Goal: Information Seeking & Learning: Learn about a topic

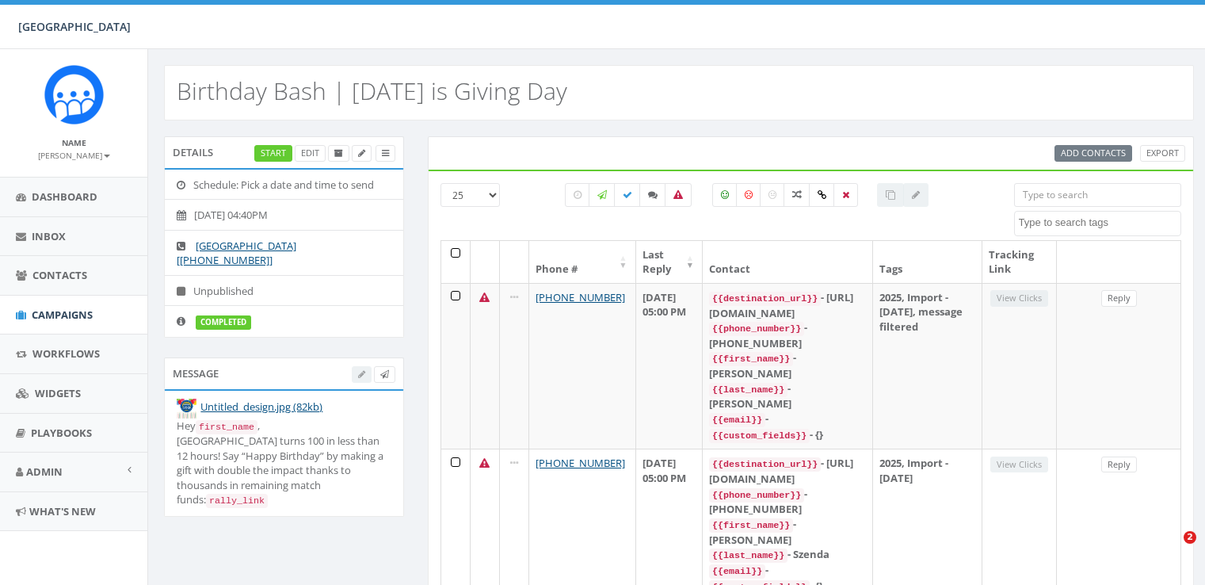
select select
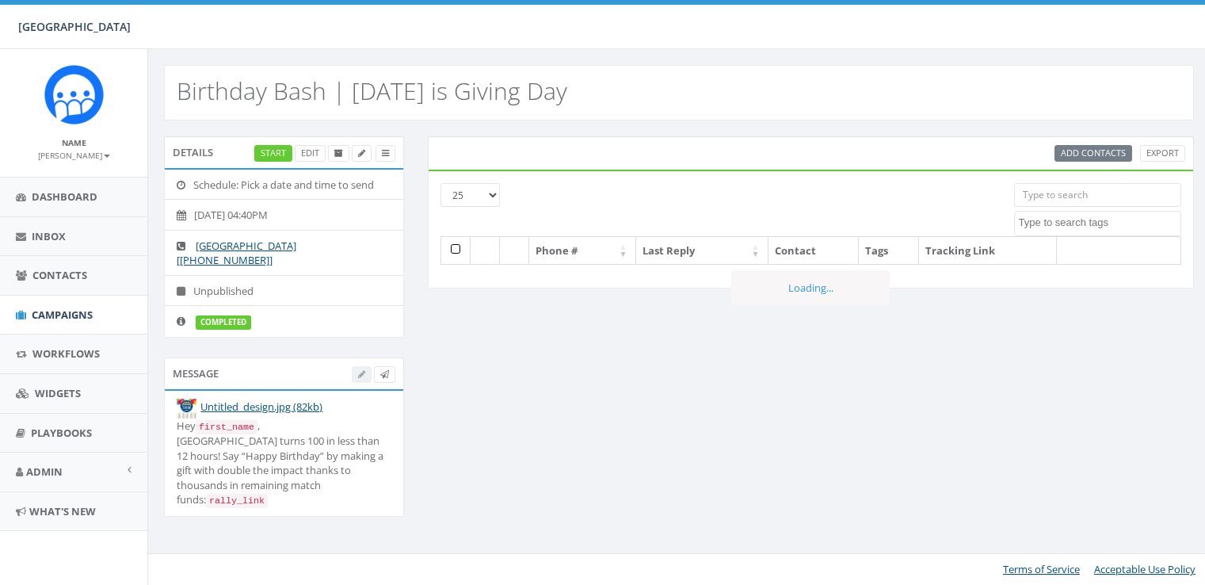
select select
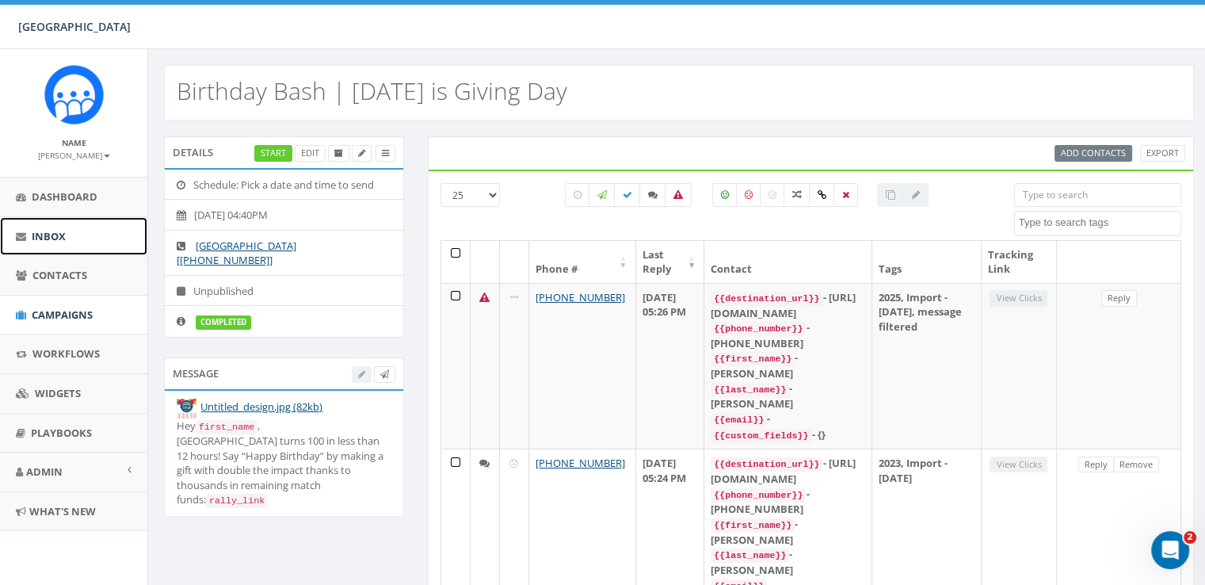
click at [50, 244] on link "Inbox" at bounding box center [73, 236] width 147 height 39
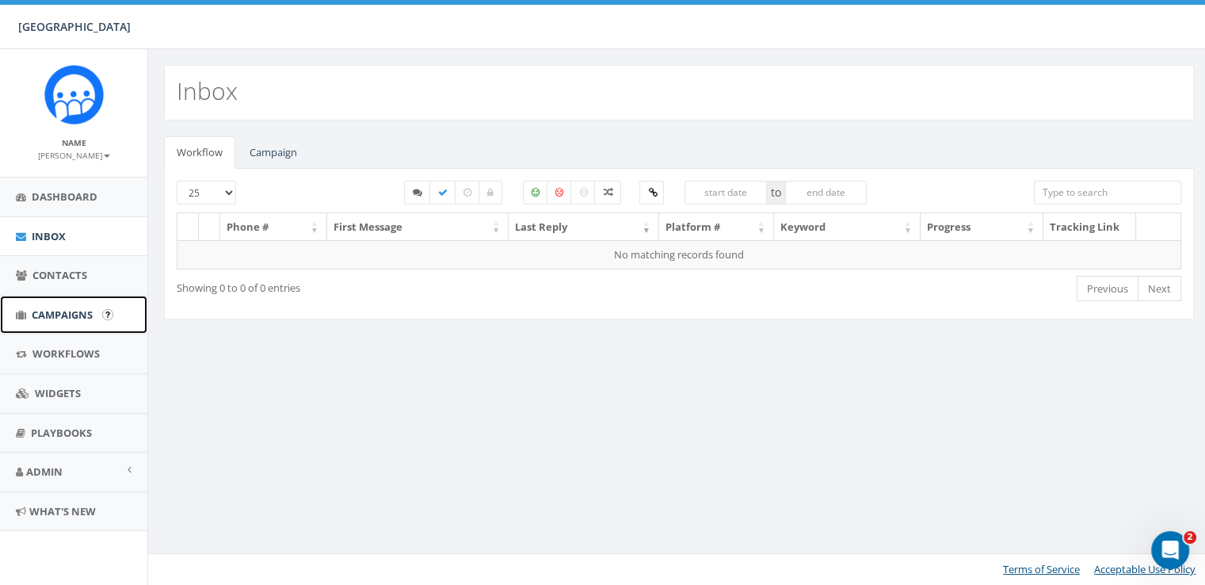
click at [59, 314] on span "Campaigns" at bounding box center [62, 314] width 61 height 14
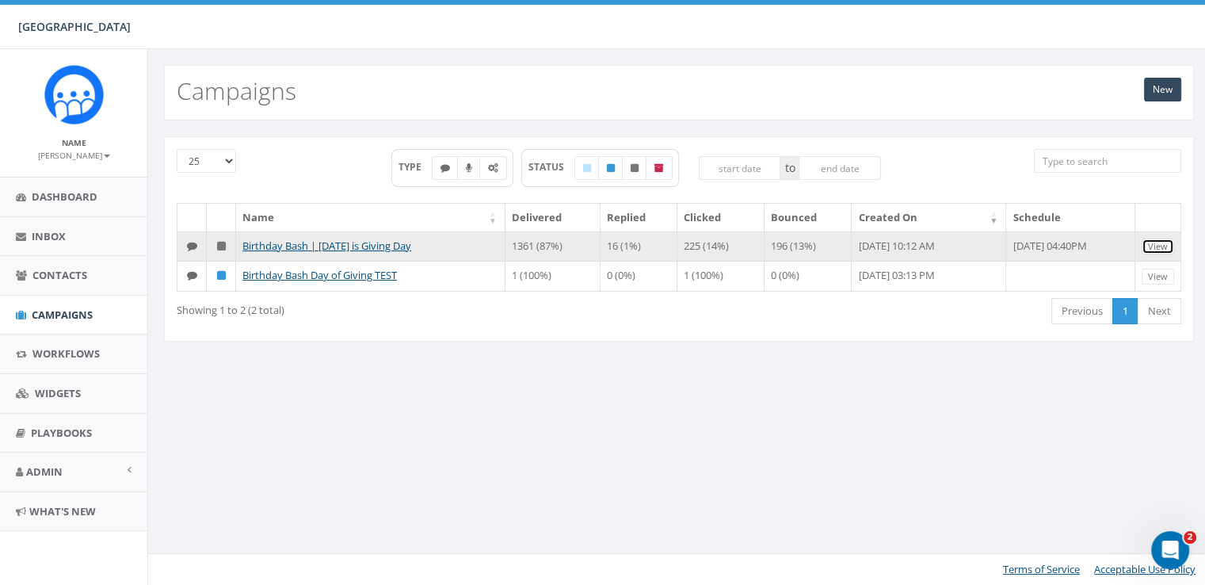
click at [1161, 247] on link "View" at bounding box center [1158, 246] width 32 height 17
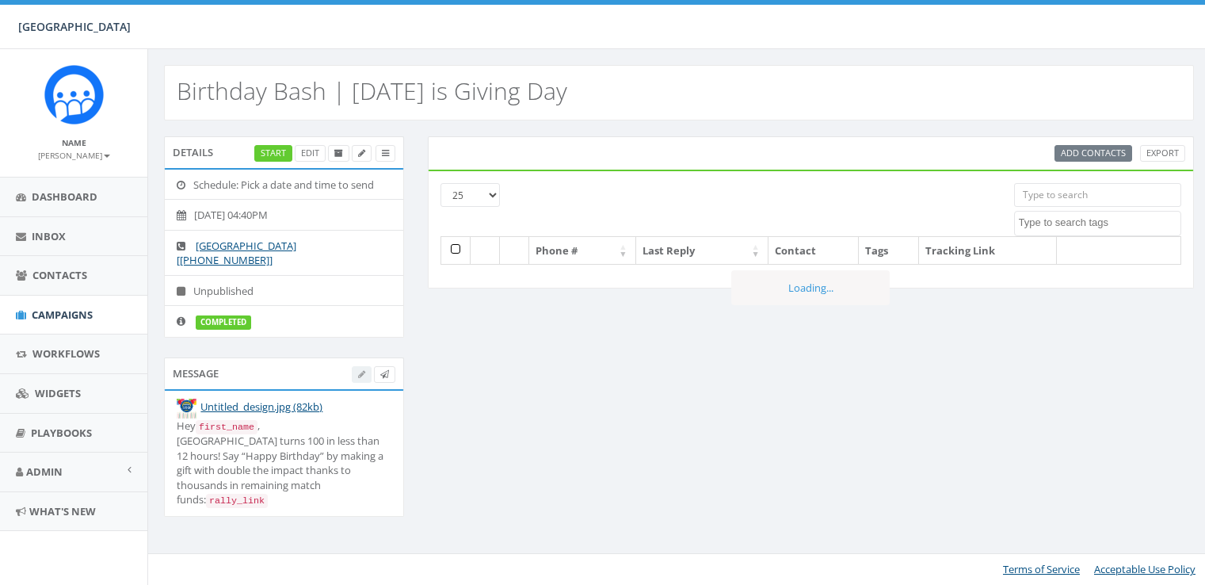
select select
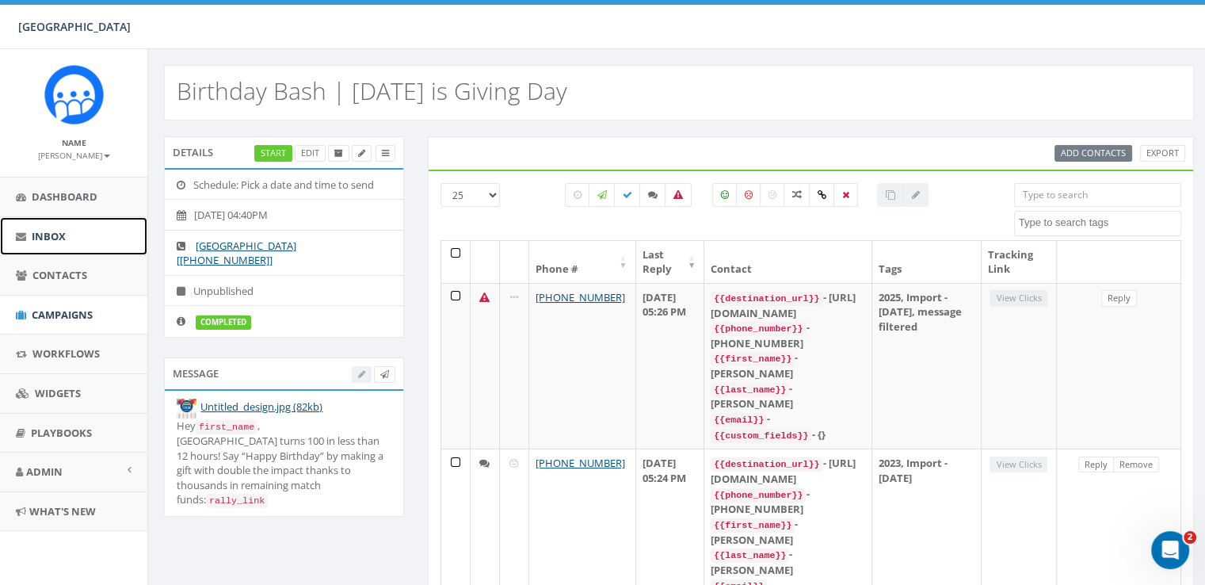
click at [47, 249] on link "Inbox" at bounding box center [73, 236] width 147 height 39
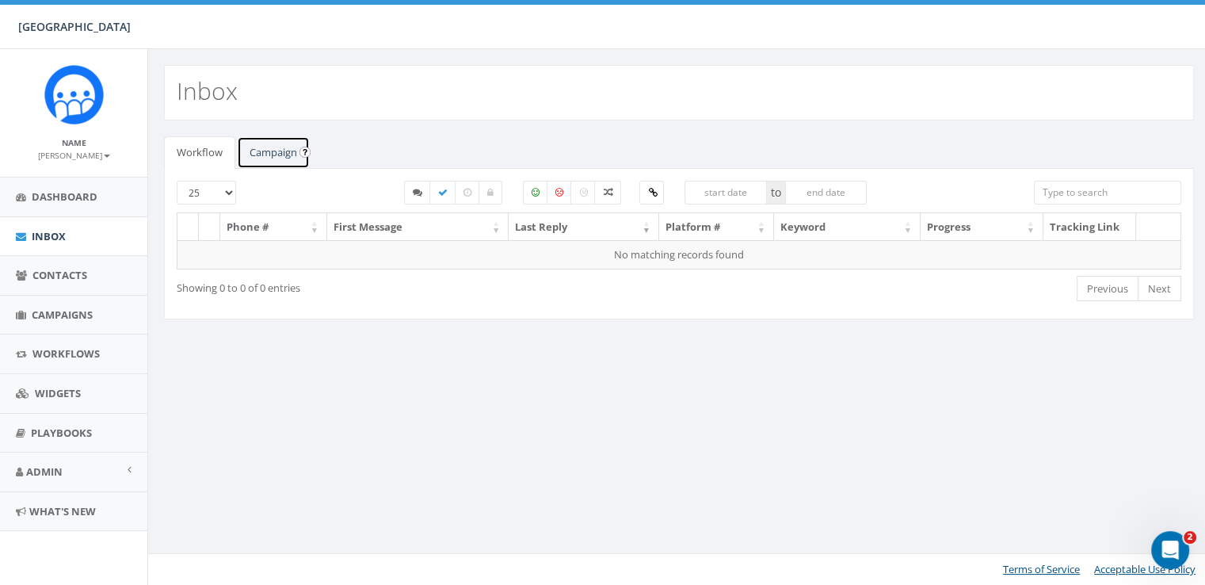
click at [277, 162] on link "Campaign" at bounding box center [273, 152] width 73 height 32
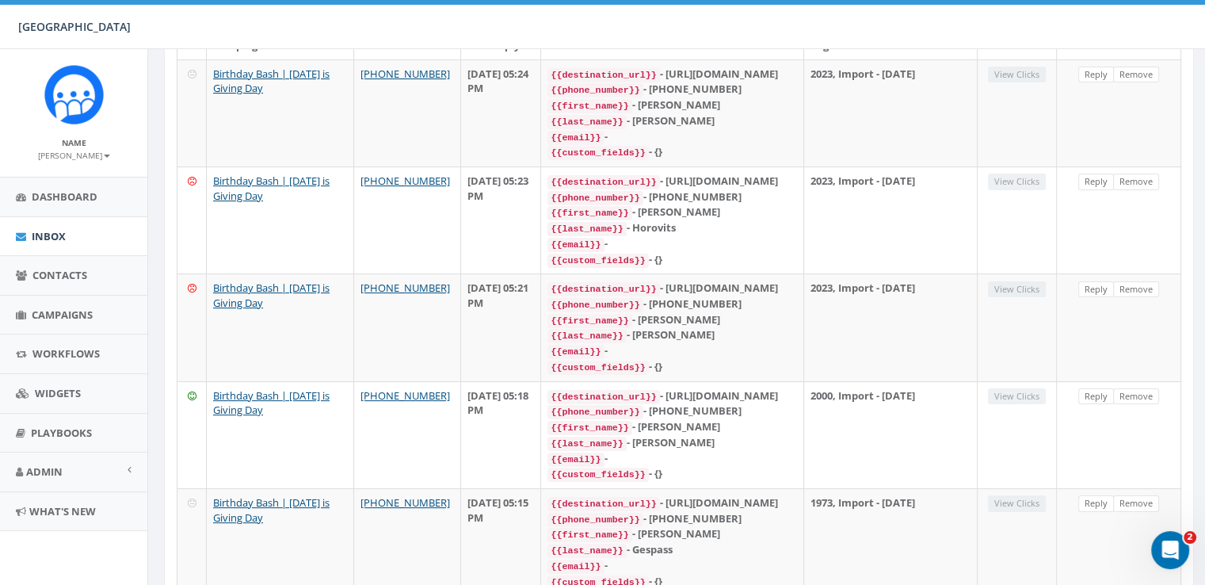
scroll to position [226, 0]
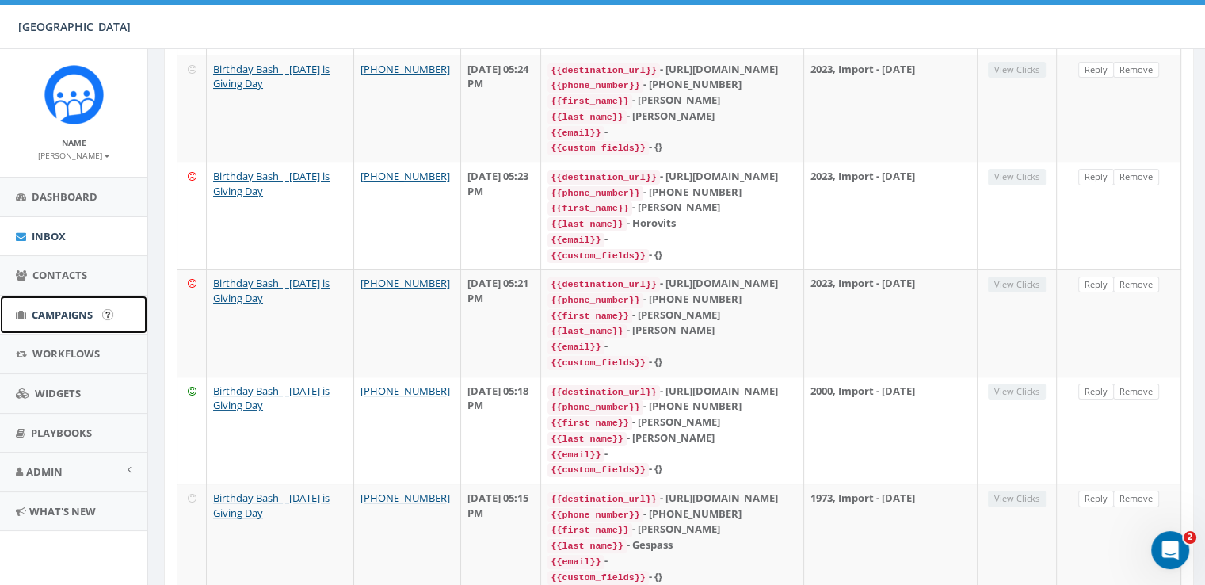
click at [95, 310] on link "Campaigns" at bounding box center [73, 315] width 147 height 39
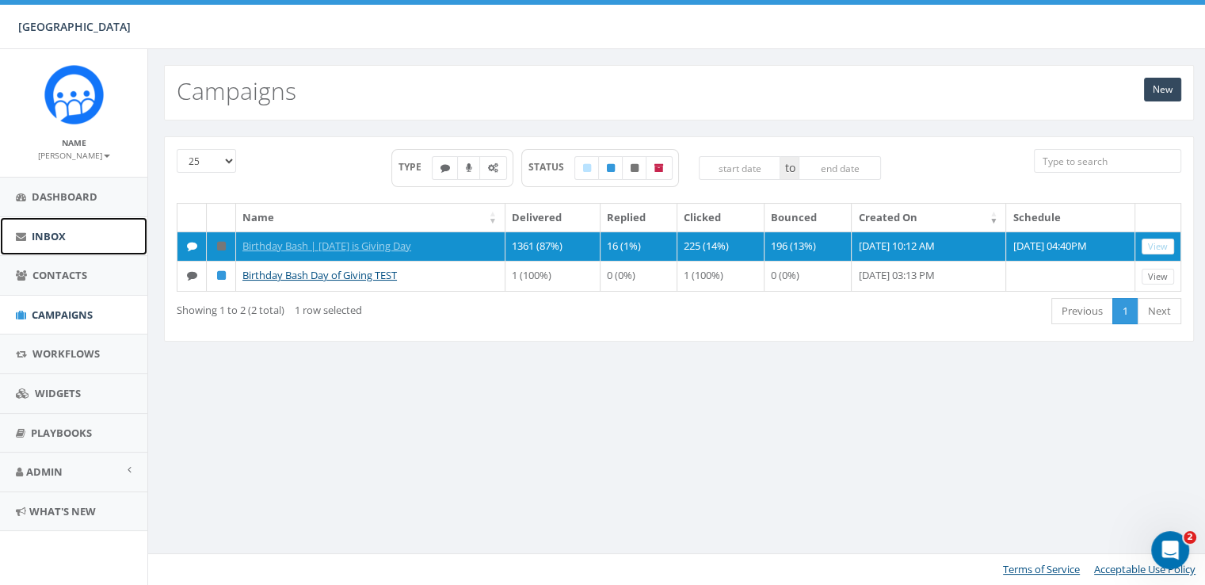
click at [40, 226] on link "Inbox" at bounding box center [73, 236] width 147 height 39
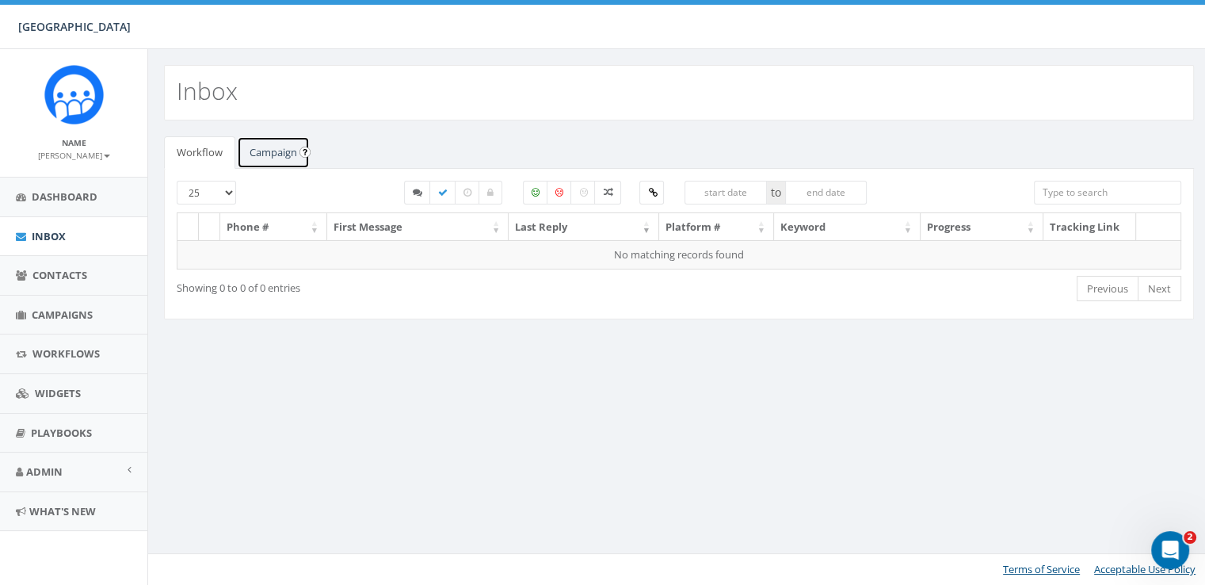
click at [290, 150] on link "Campaign" at bounding box center [273, 152] width 73 height 32
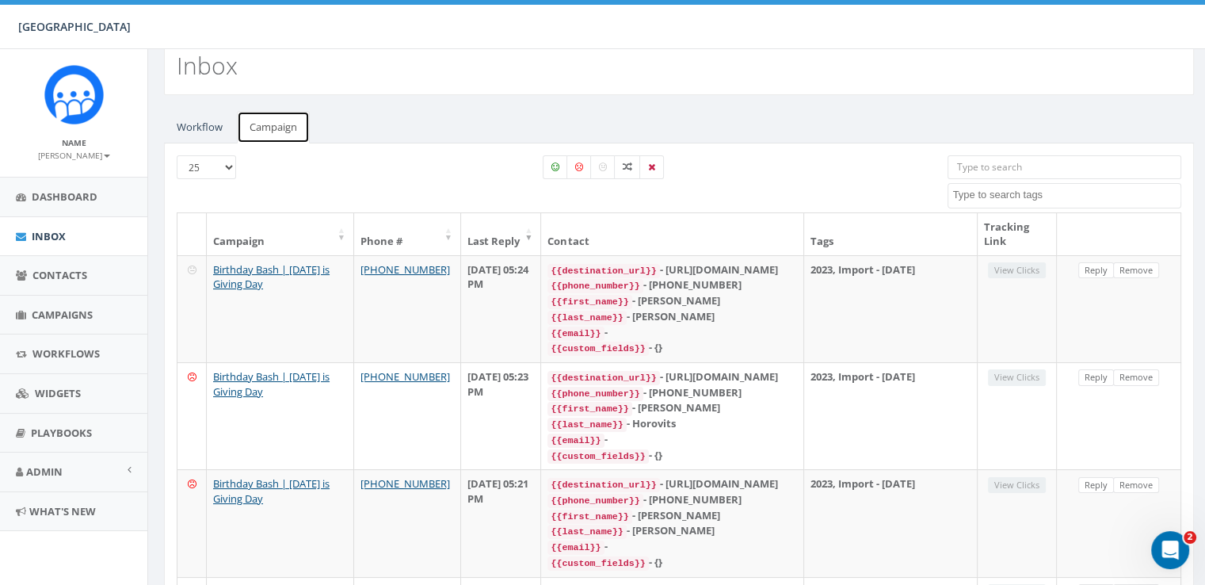
scroll to position [38, 0]
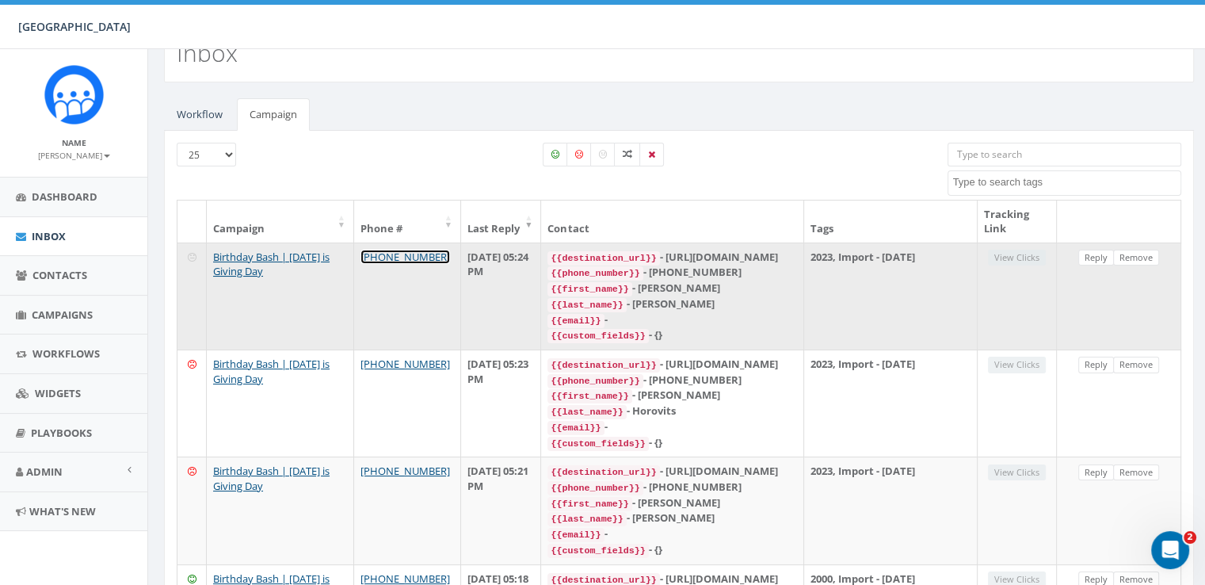
click at [396, 257] on link "[PHONE_NUMBER]" at bounding box center [405, 257] width 90 height 14
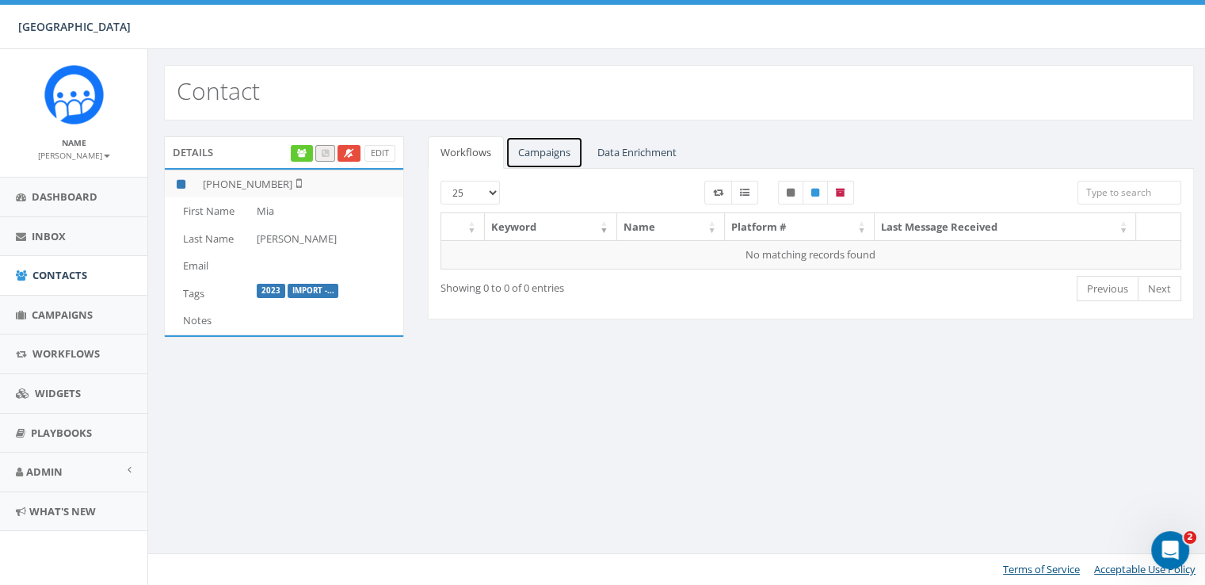
click at [546, 158] on link "Campaigns" at bounding box center [544, 152] width 78 height 32
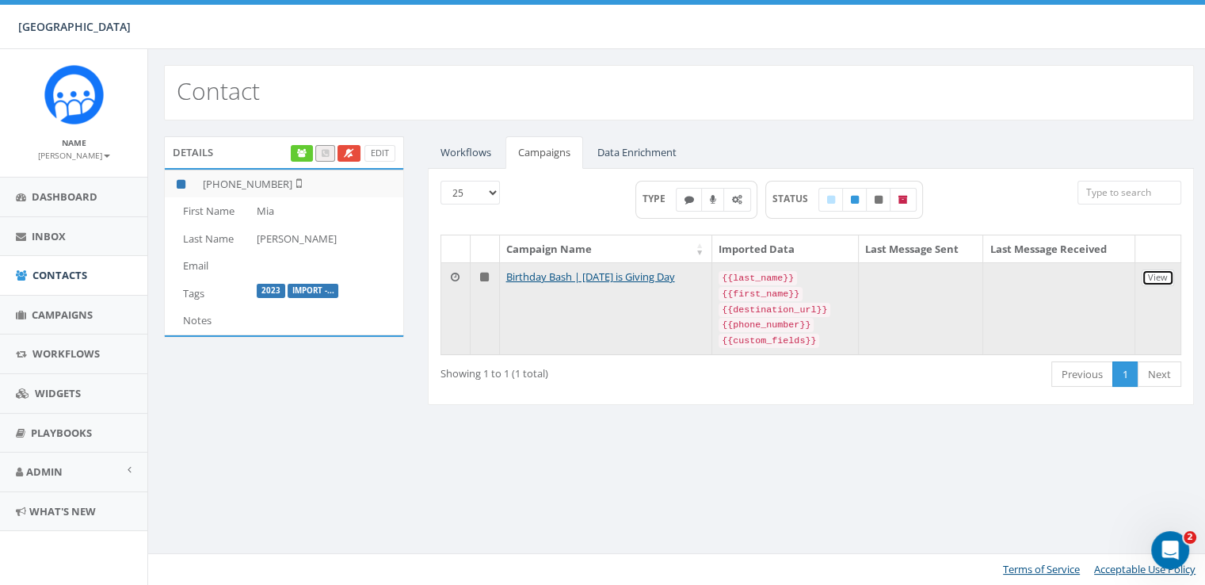
click at [1150, 279] on link "View" at bounding box center [1158, 277] width 32 height 17
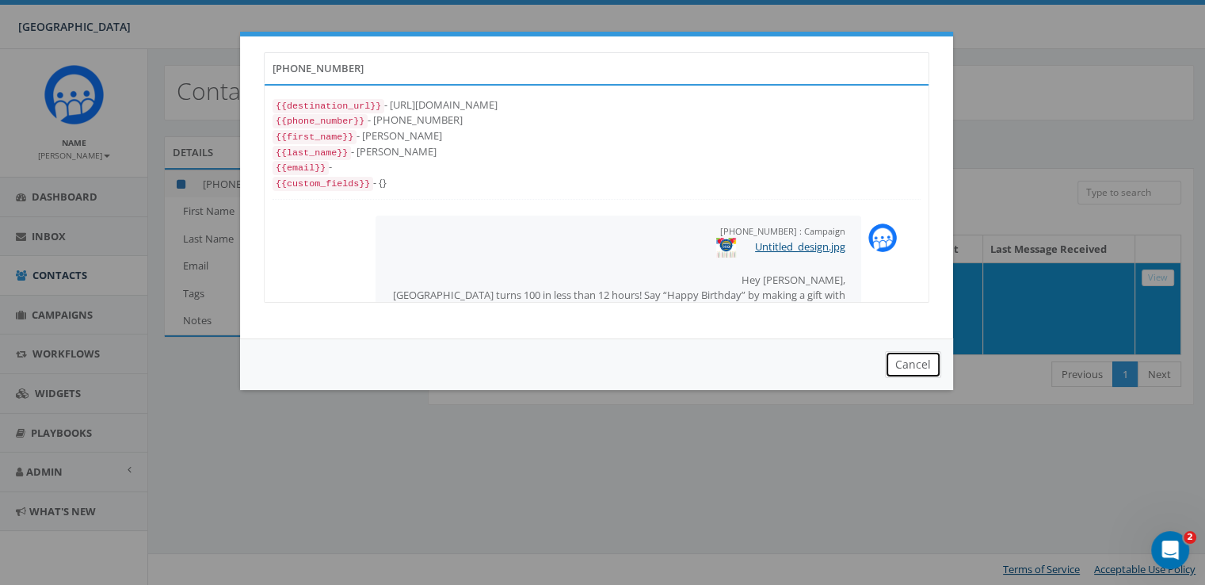
click at [900, 368] on button "Cancel" at bounding box center [913, 364] width 56 height 27
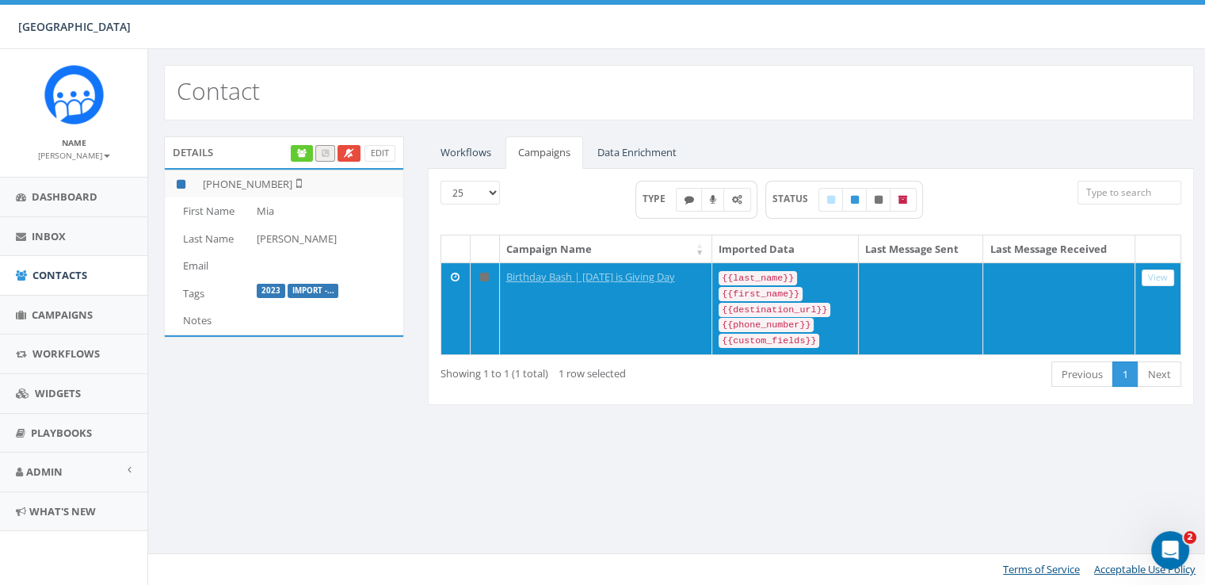
click at [678, 549] on div "Contact Details Edit +1 917-733-1459 First Name Mia Last Name Leblang Email Tag…" at bounding box center [678, 317] width 1062 height 536
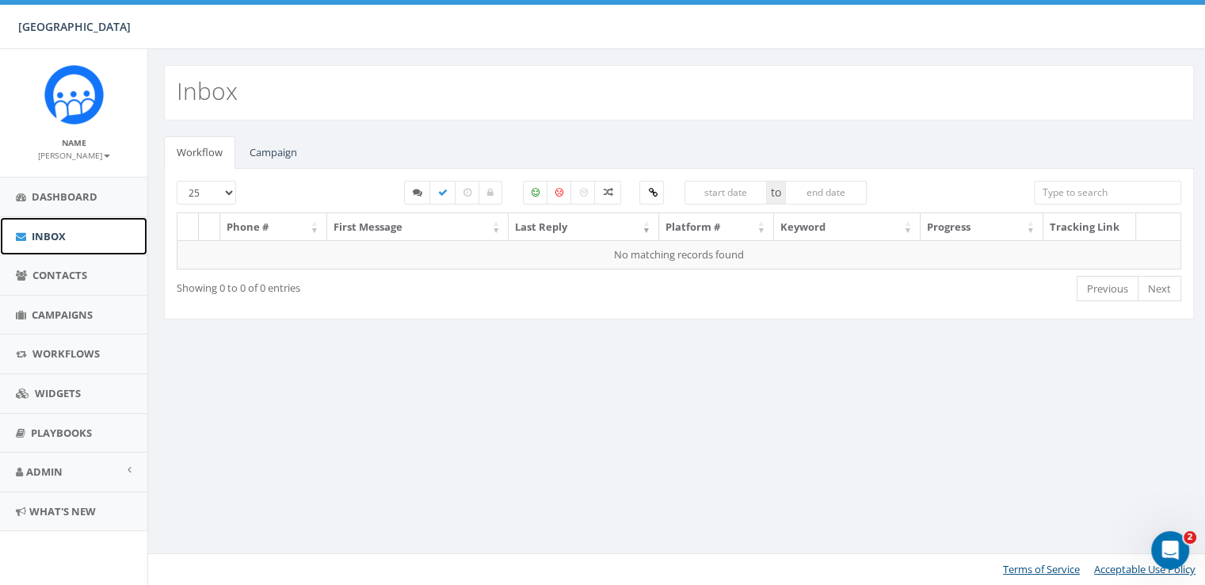
click at [57, 242] on span "Inbox" at bounding box center [49, 236] width 34 height 14
click at [67, 274] on span "Contacts" at bounding box center [59, 275] width 55 height 14
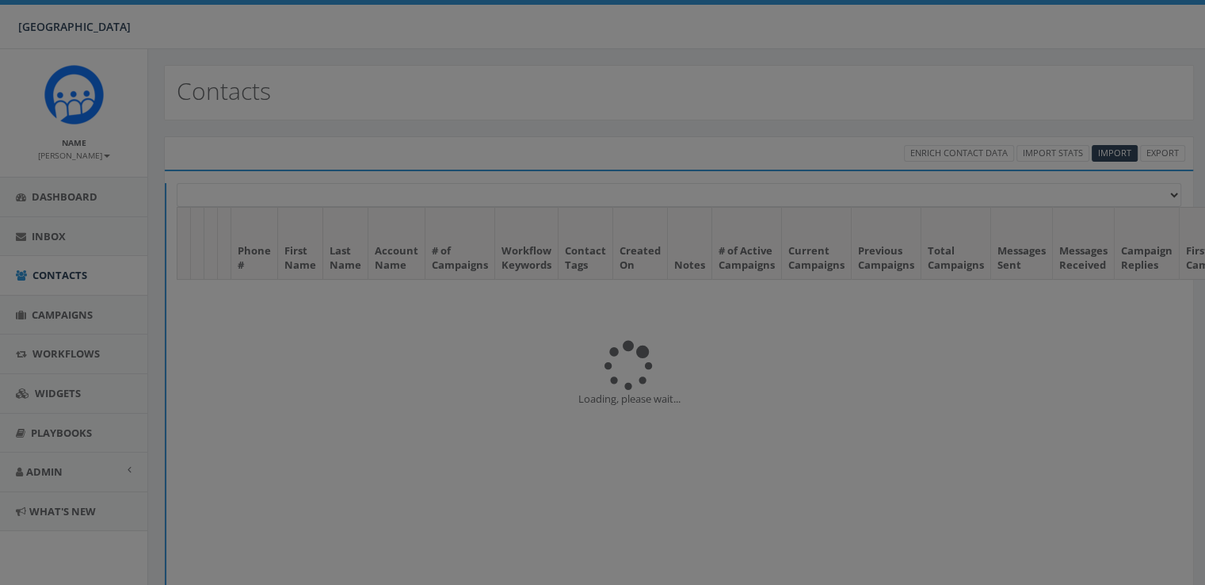
select select
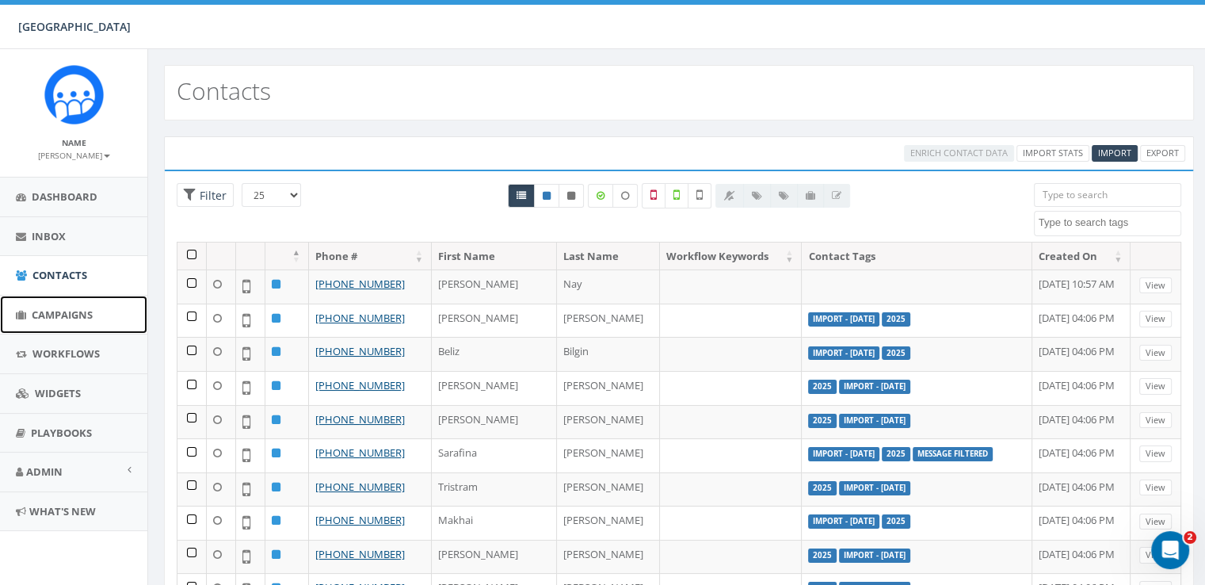
click at [56, 311] on span "Campaigns" at bounding box center [62, 314] width 61 height 14
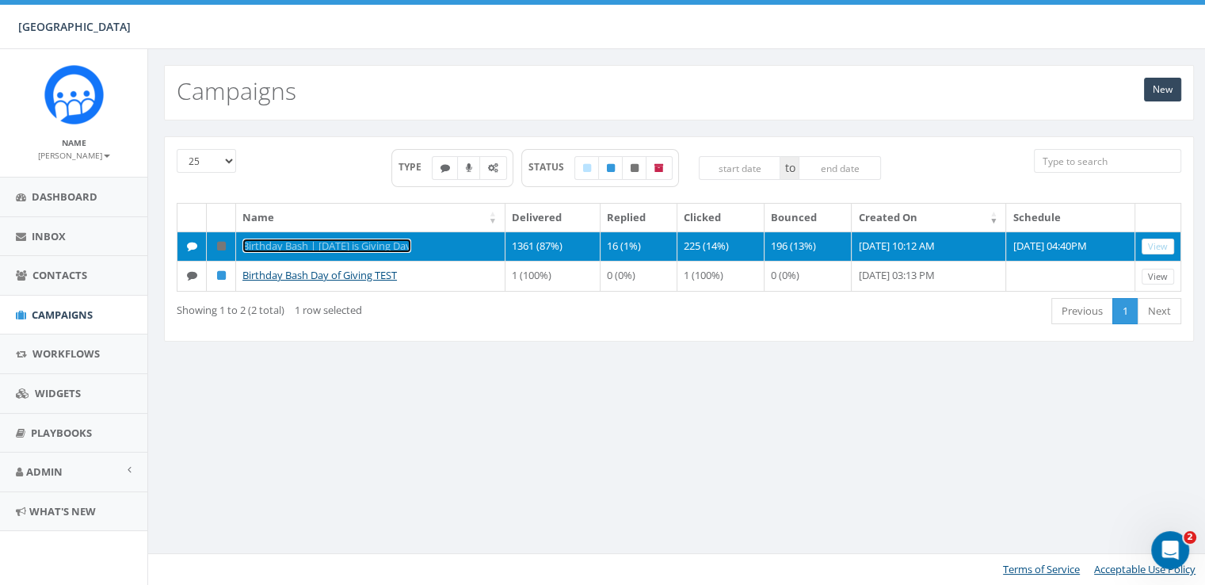
click at [355, 242] on link "Birthday Bash | [DATE] is Giving Day" at bounding box center [326, 245] width 169 height 14
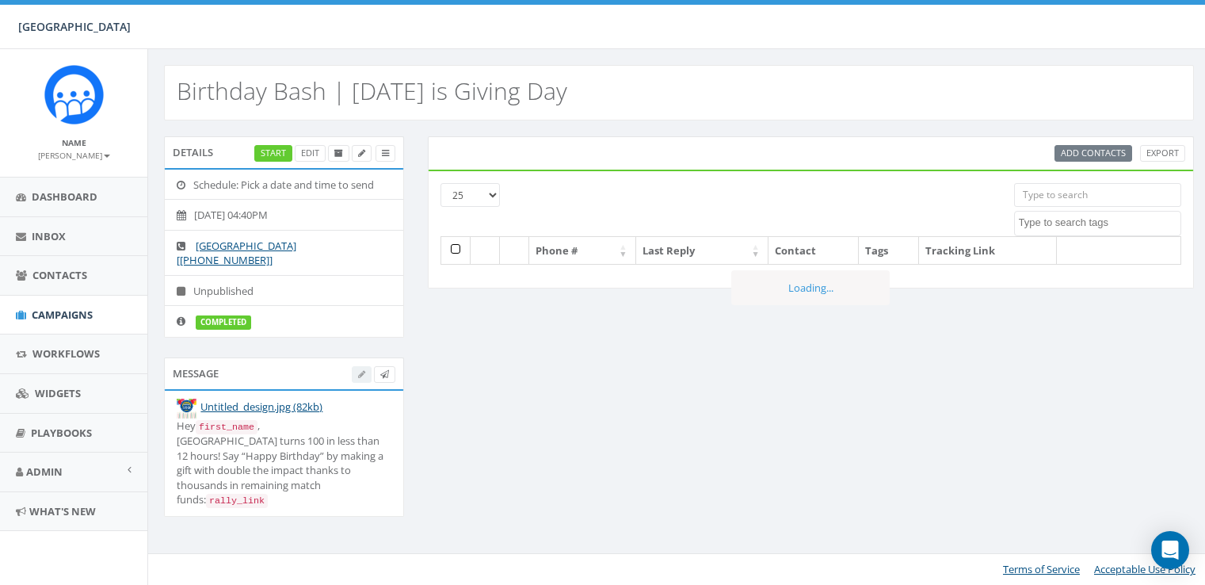
select select
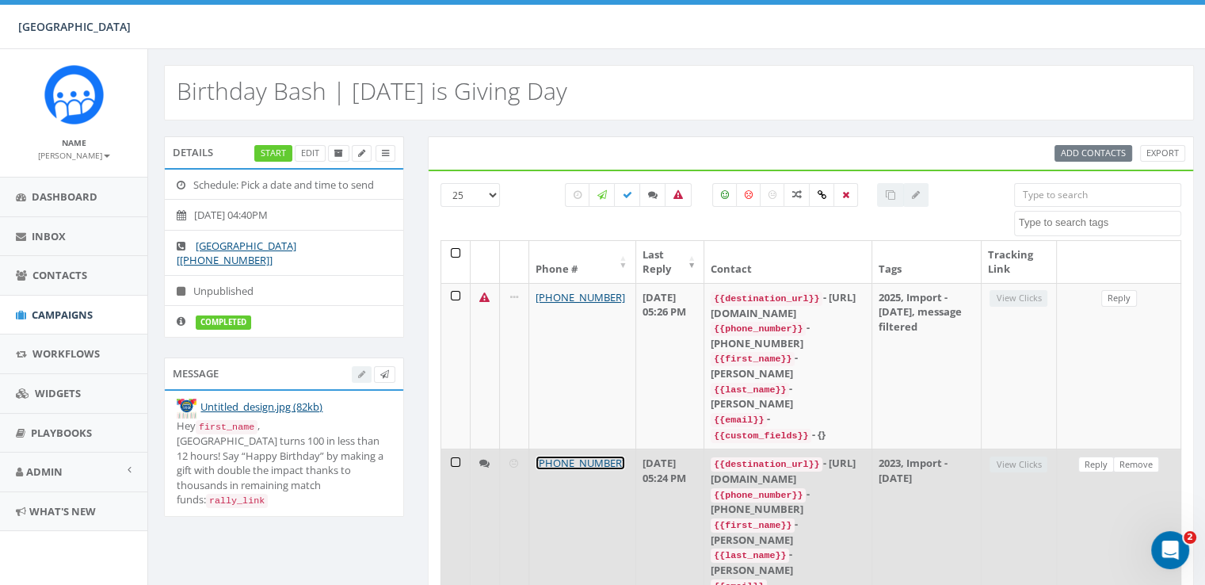
click at [586, 456] on link "+1 917-733-1459" at bounding box center [581, 463] width 90 height 14
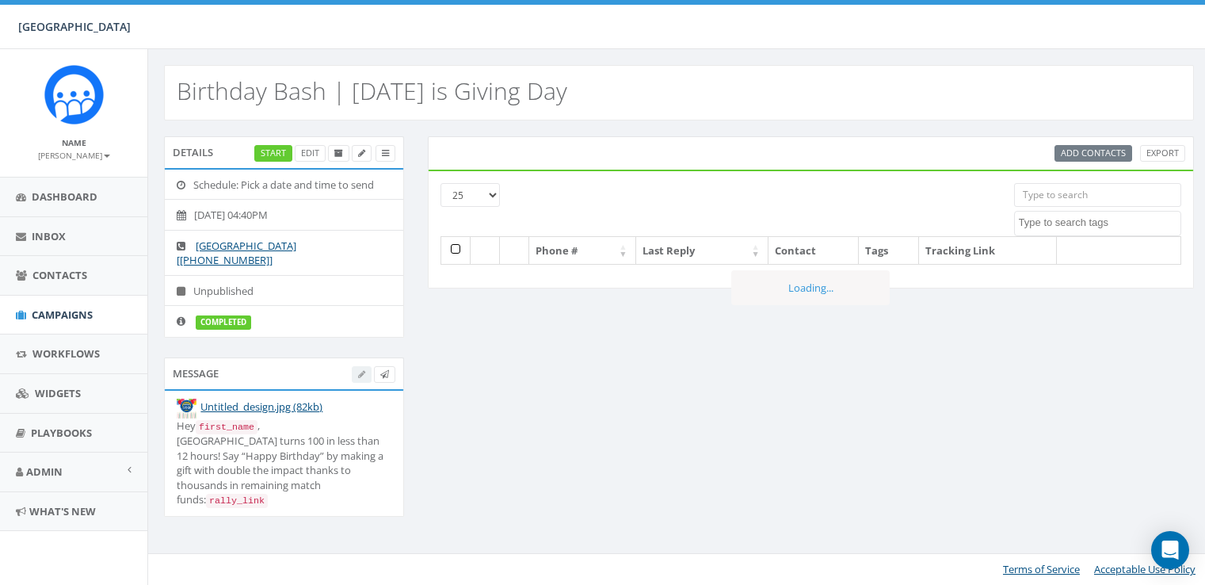
select select
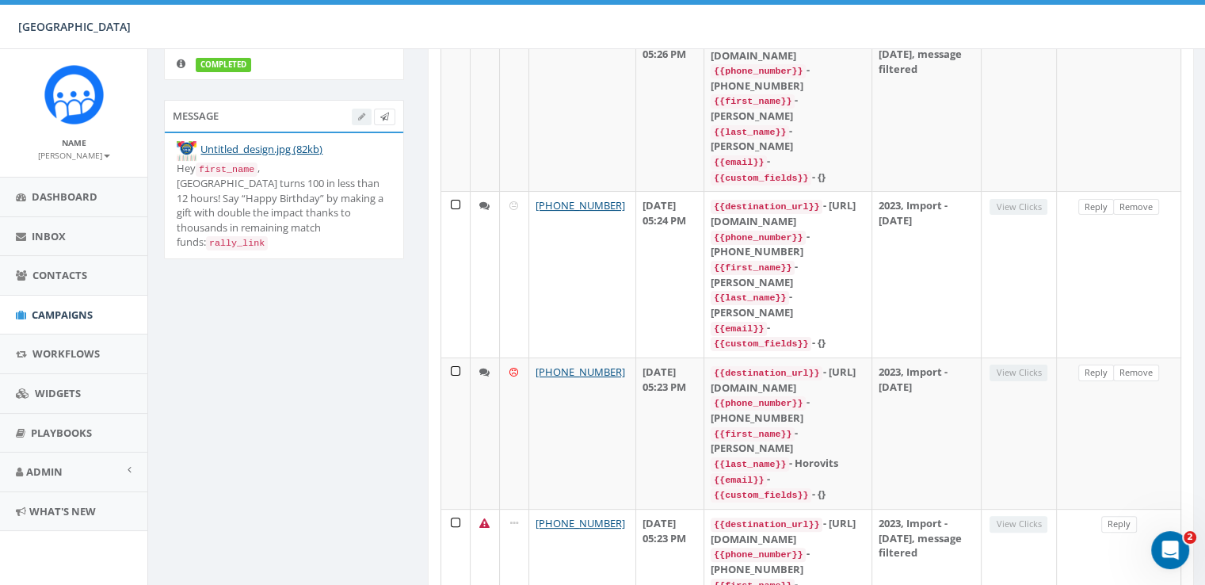
scroll to position [276, 0]
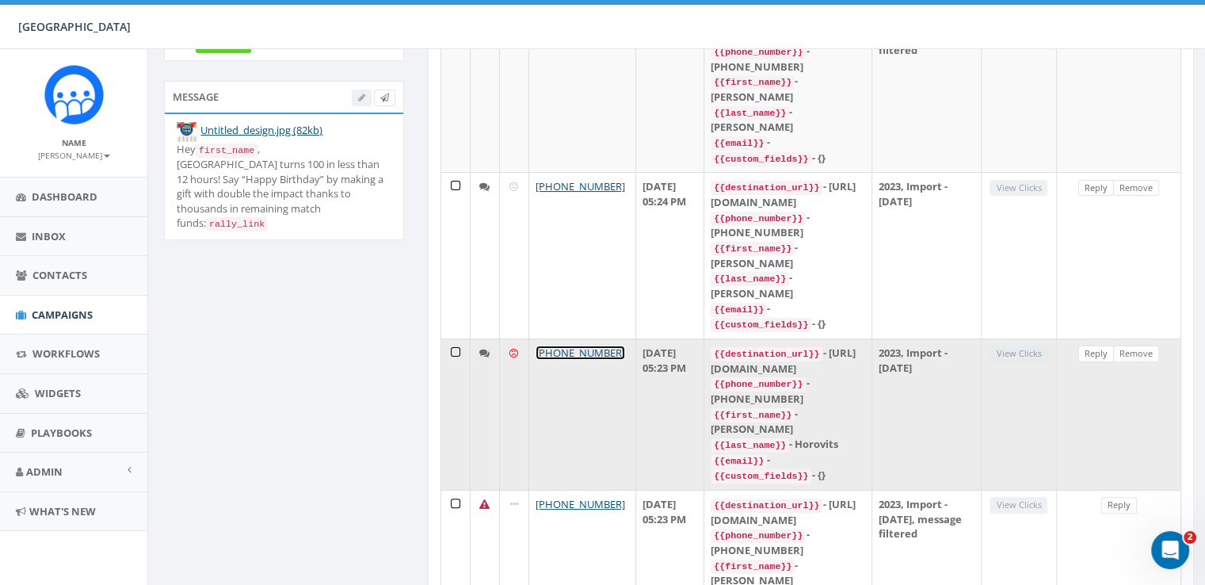
click at [577, 345] on link "[PHONE_NUMBER]" at bounding box center [581, 352] width 90 height 14
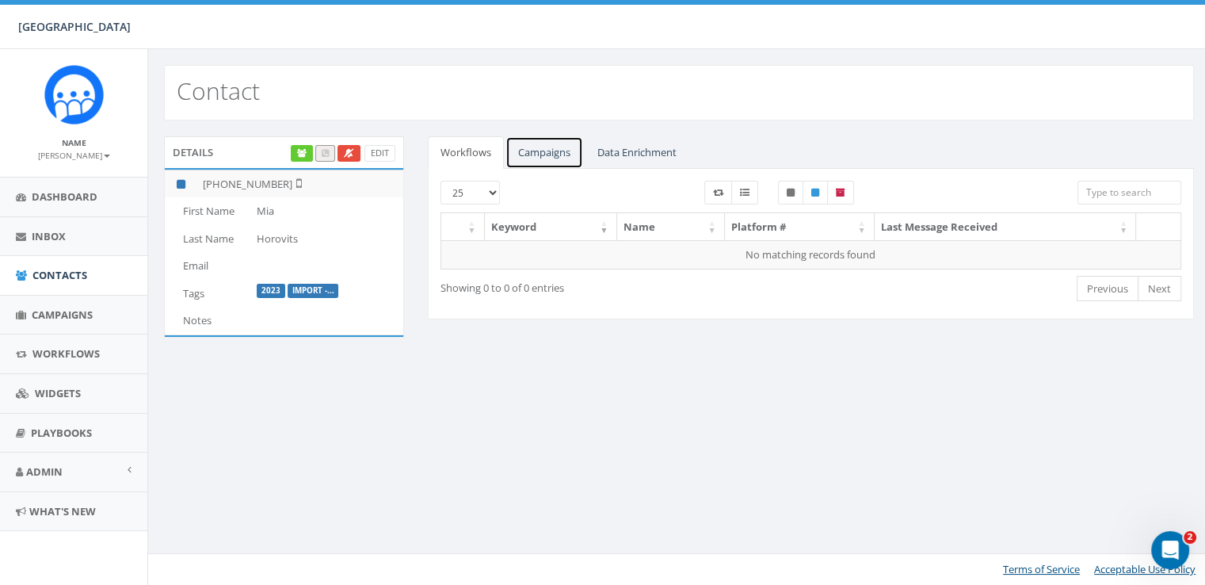
click at [551, 156] on link "Campaigns" at bounding box center [544, 152] width 78 height 32
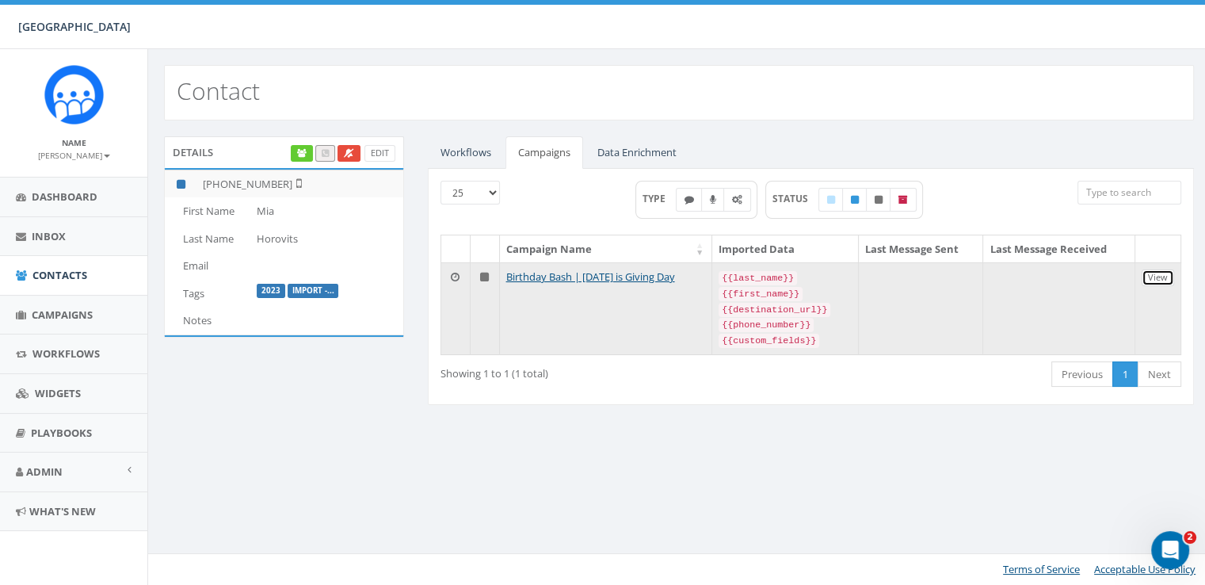
click at [1154, 276] on link "View" at bounding box center [1158, 277] width 32 height 17
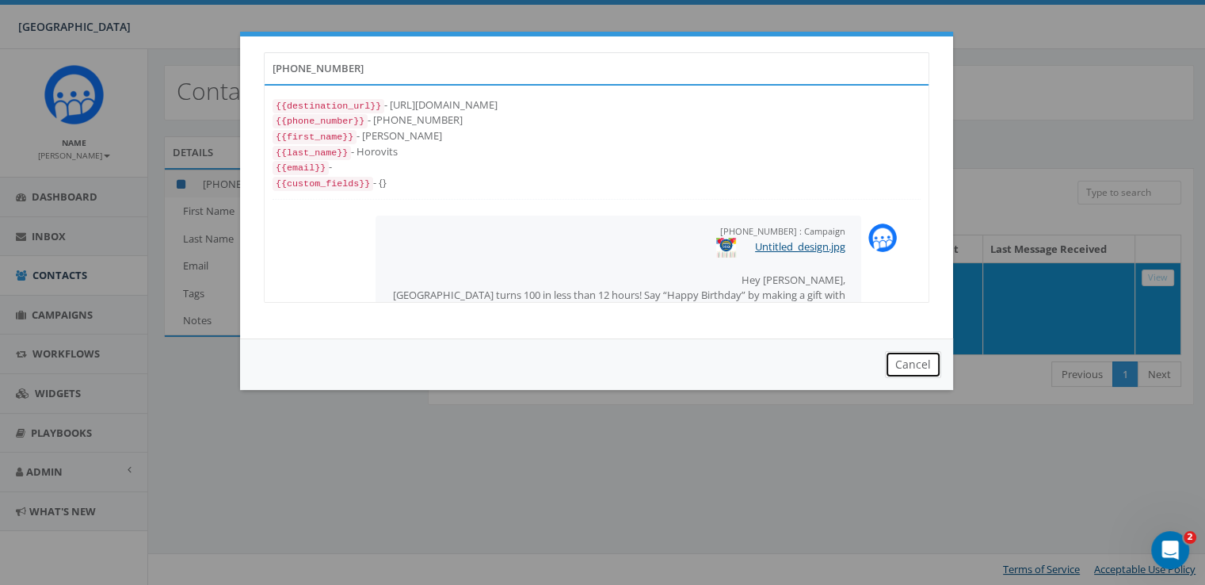
click at [911, 375] on button "Cancel" at bounding box center [913, 364] width 56 height 27
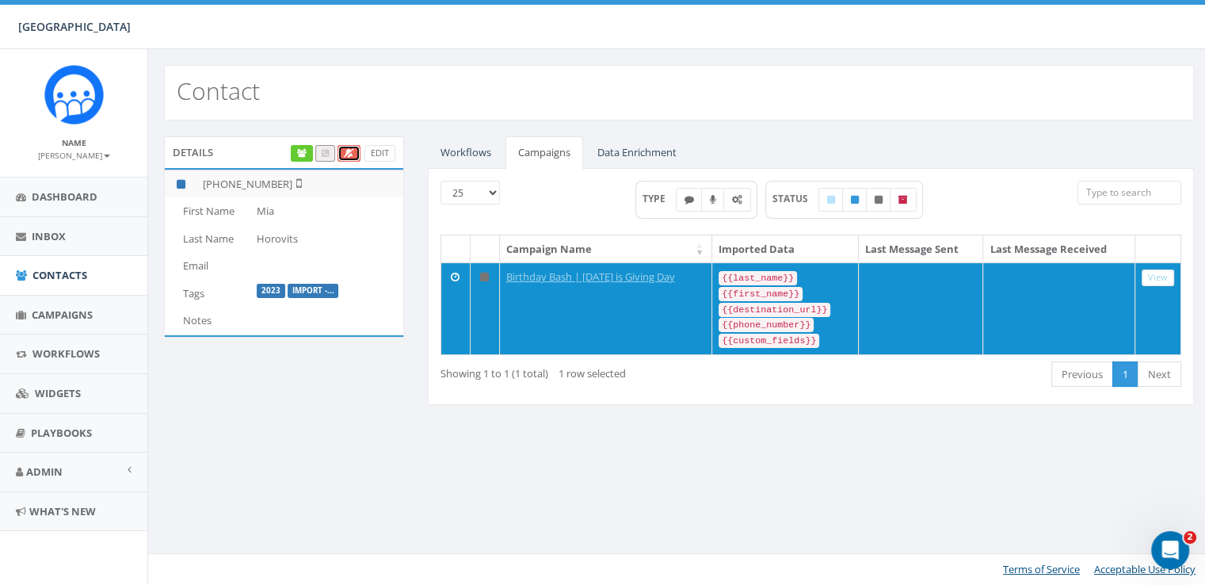
click at [351, 152] on icon at bounding box center [349, 153] width 10 height 9
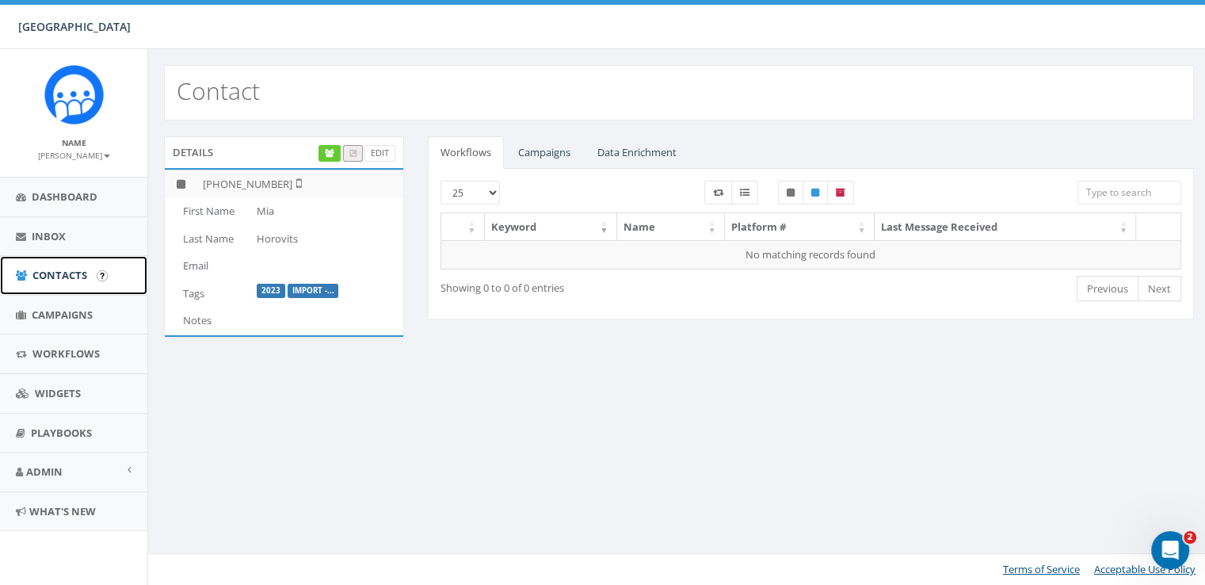
click at [29, 280] on link "Contacts" at bounding box center [73, 275] width 147 height 39
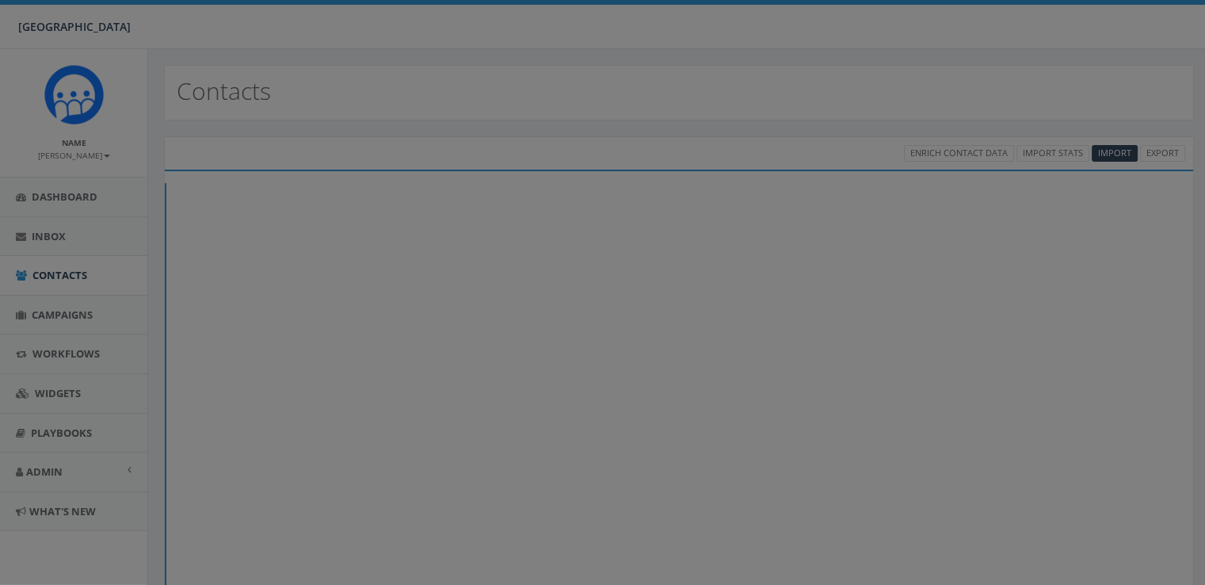
select select
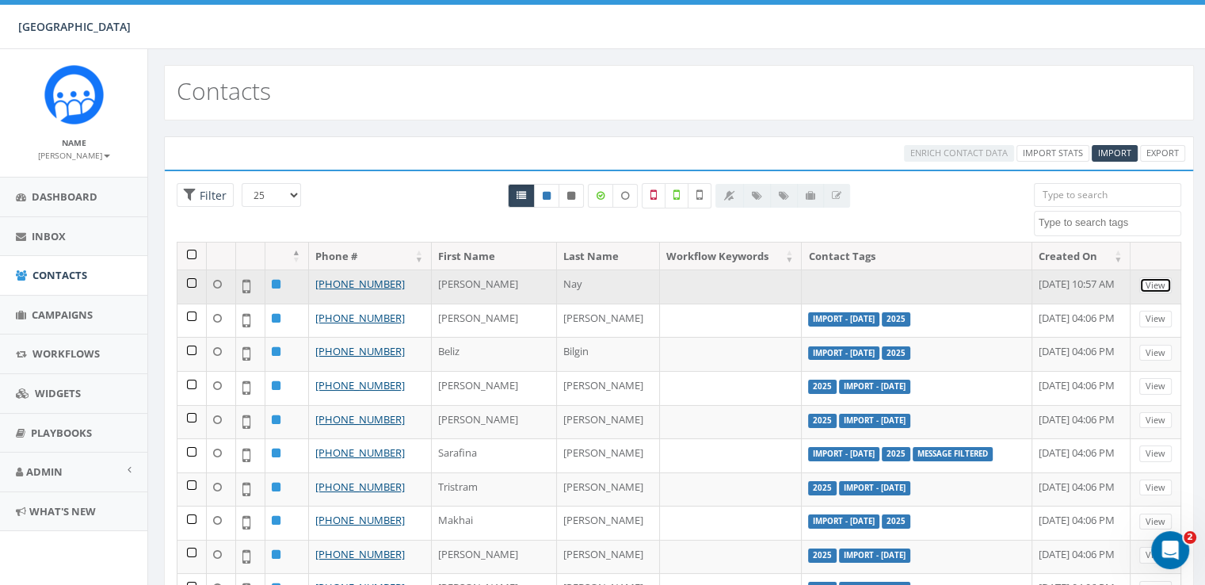
click at [1147, 278] on link "View" at bounding box center [1155, 285] width 32 height 17
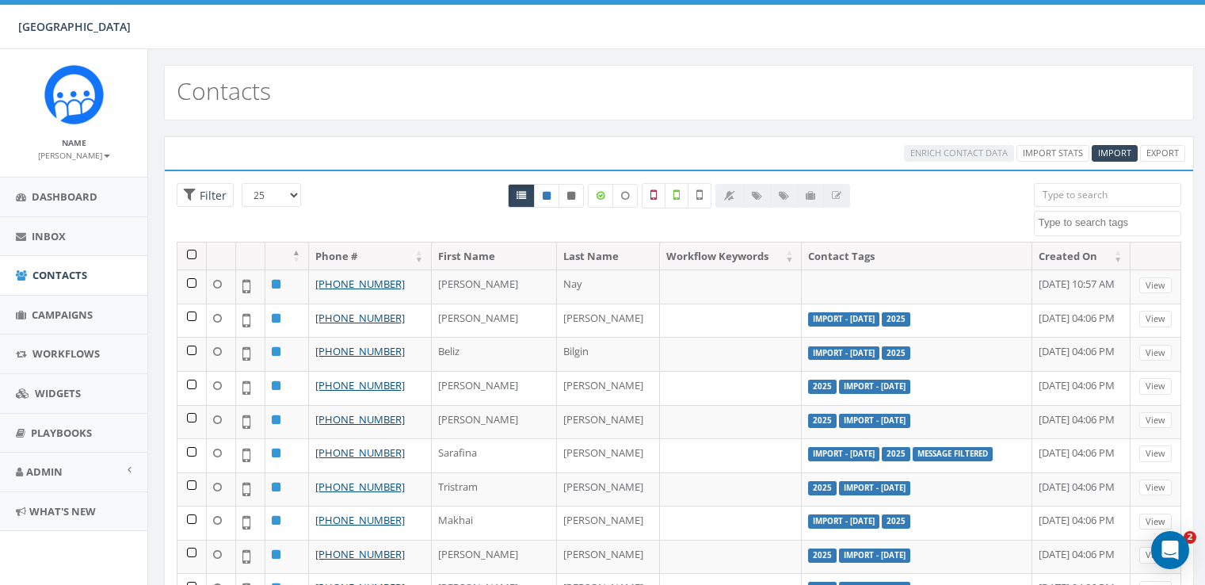
select select
click at [82, 312] on span "Campaigns" at bounding box center [62, 314] width 61 height 14
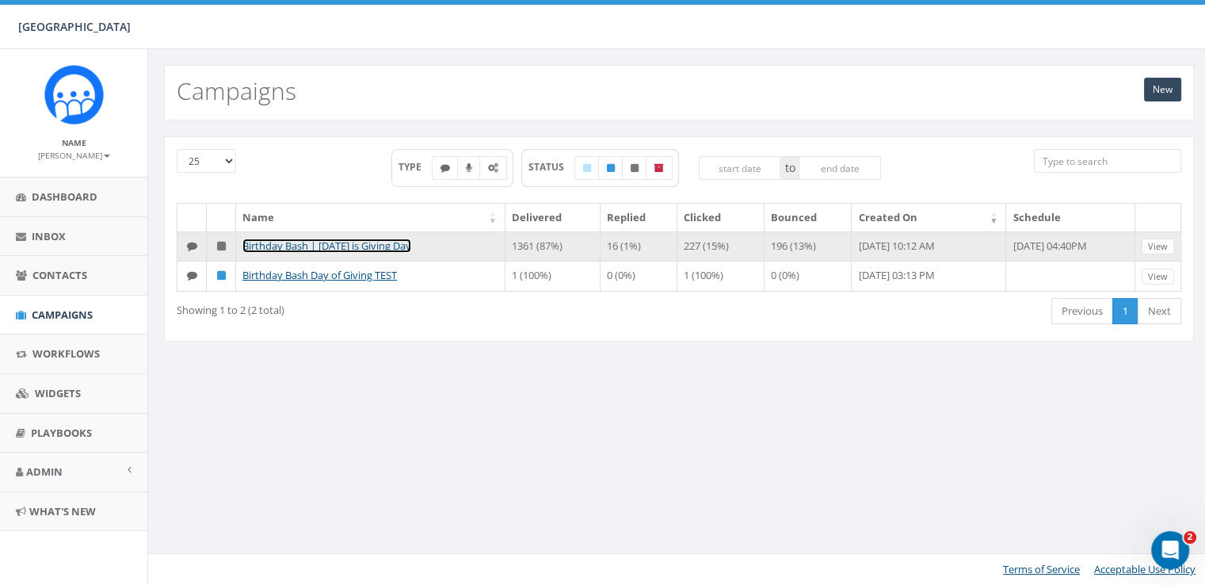
click at [382, 242] on link "Birthday Bash | [DATE] is Giving Day" at bounding box center [326, 245] width 169 height 14
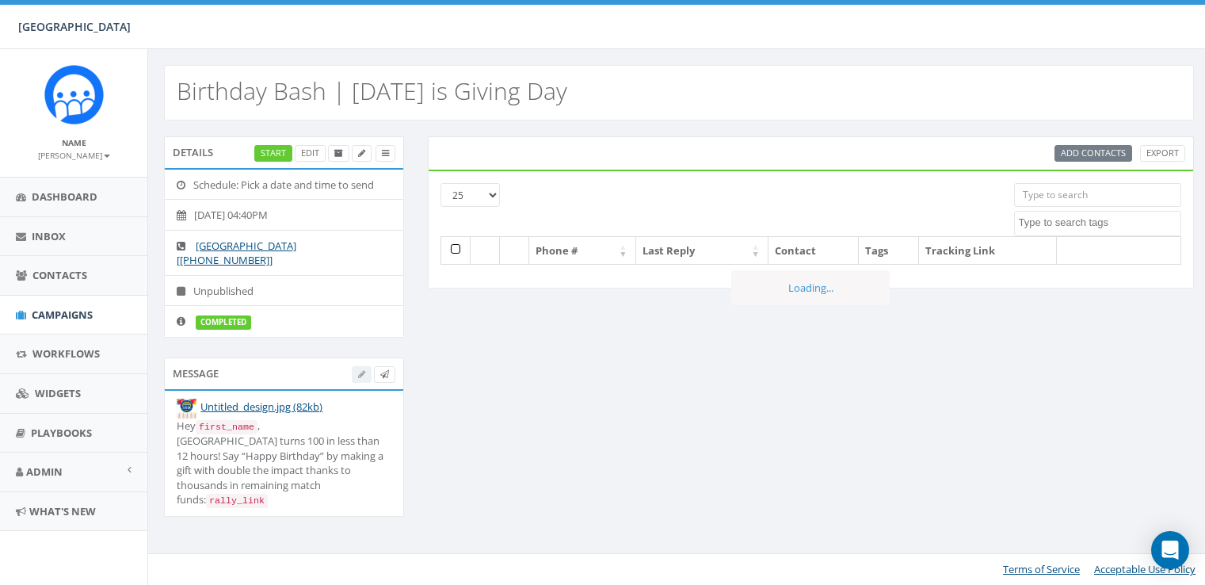
select select
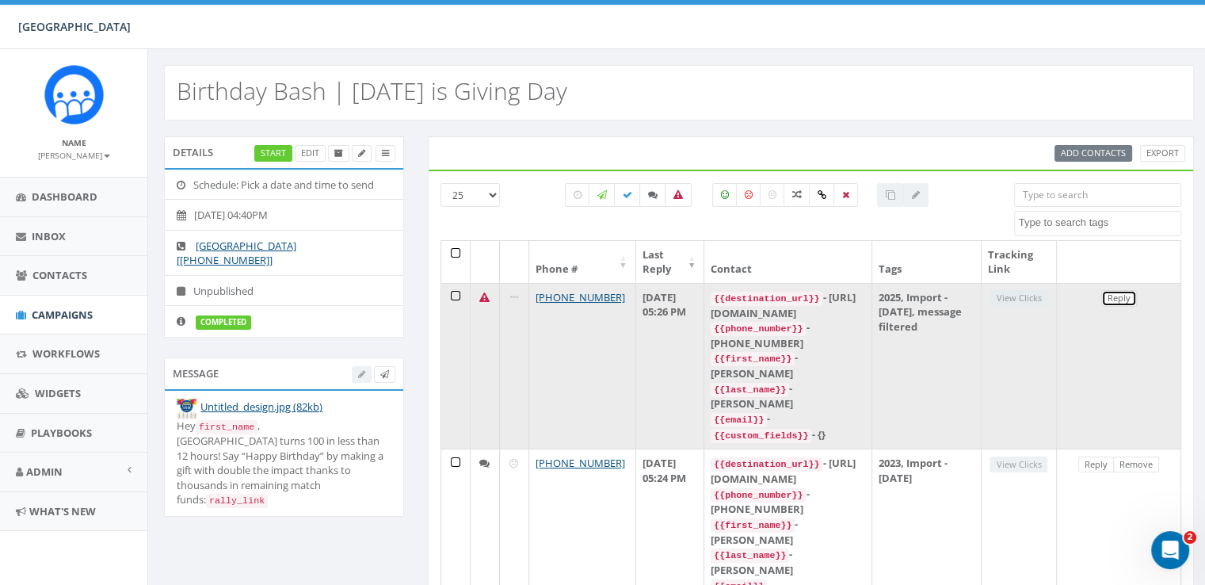
click at [1115, 299] on link "Reply" at bounding box center [1119, 298] width 36 height 17
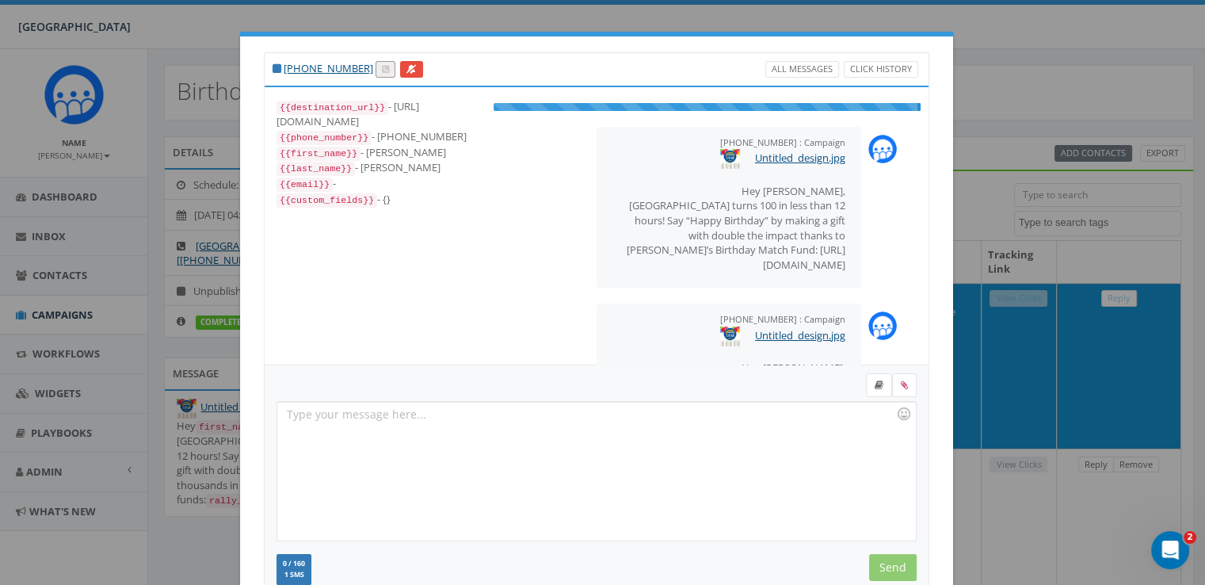
scroll to position [100, 0]
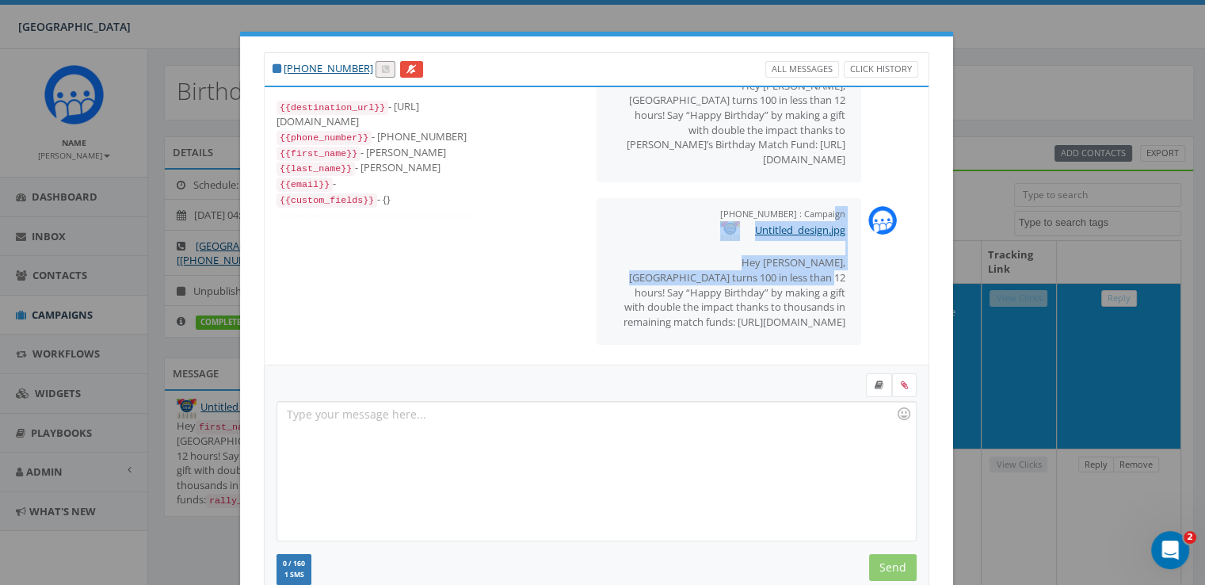
drag, startPoint x: 909, startPoint y: 260, endPoint x: 909, endPoint y: 196, distance: 63.4
click at [909, 196] on div "+12154454271 : Campaign September 30, 2025 04:39 PM Untitled_design.jpg Hey Sar…" at bounding box center [707, 225] width 443 height 277
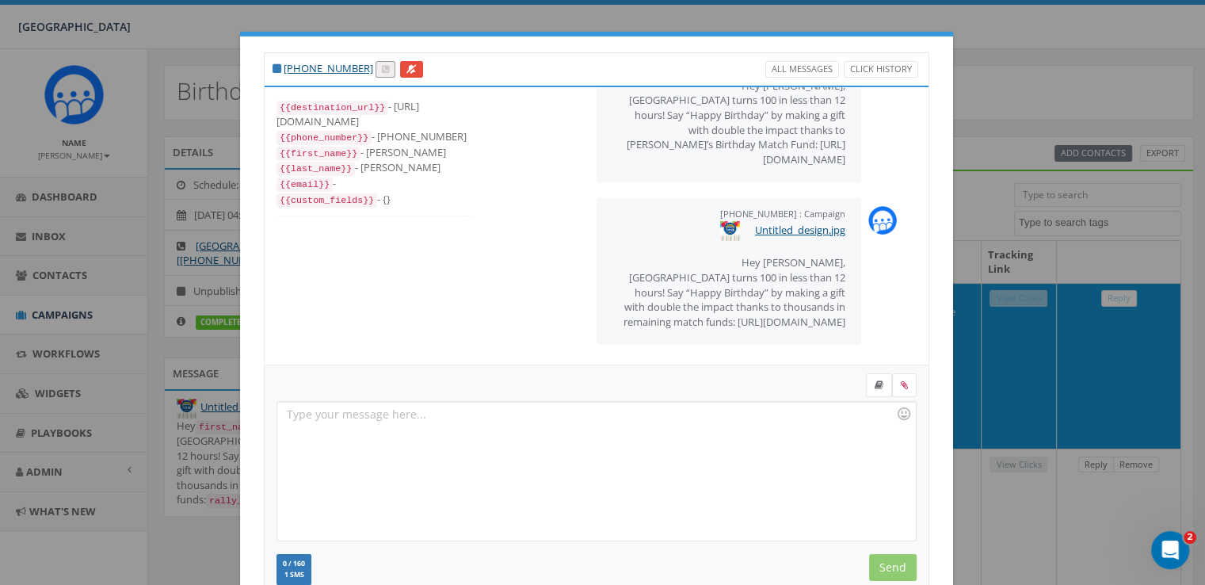
click at [1030, 91] on div "+1 530-219-2503 All Messages Click History {{destination_url}} - https://rclink…" at bounding box center [602, 292] width 1205 height 585
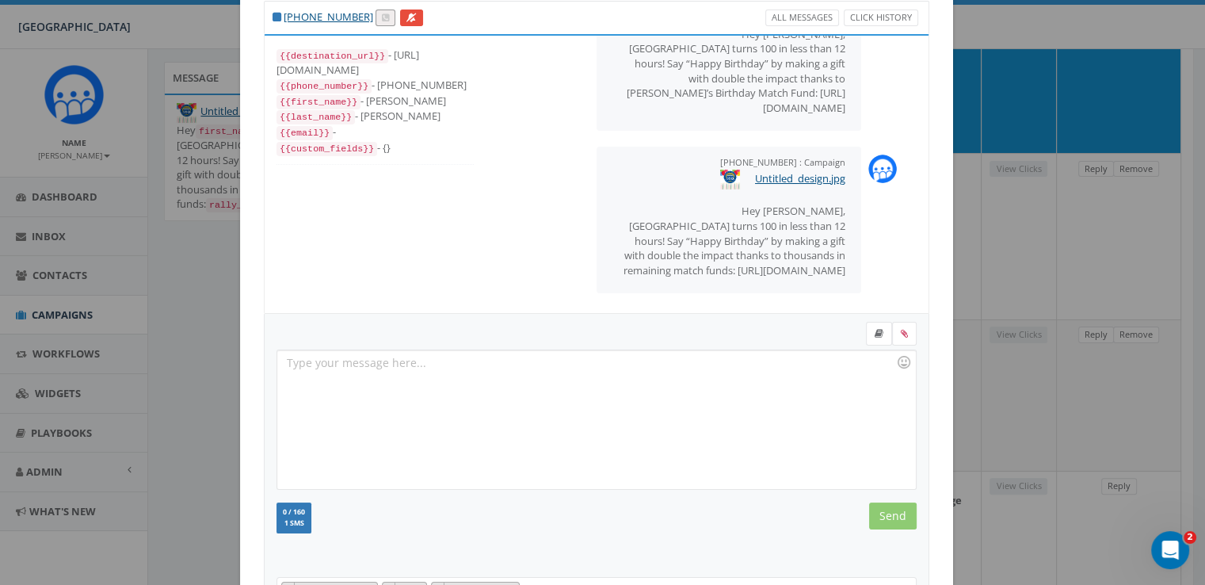
scroll to position [206, 0]
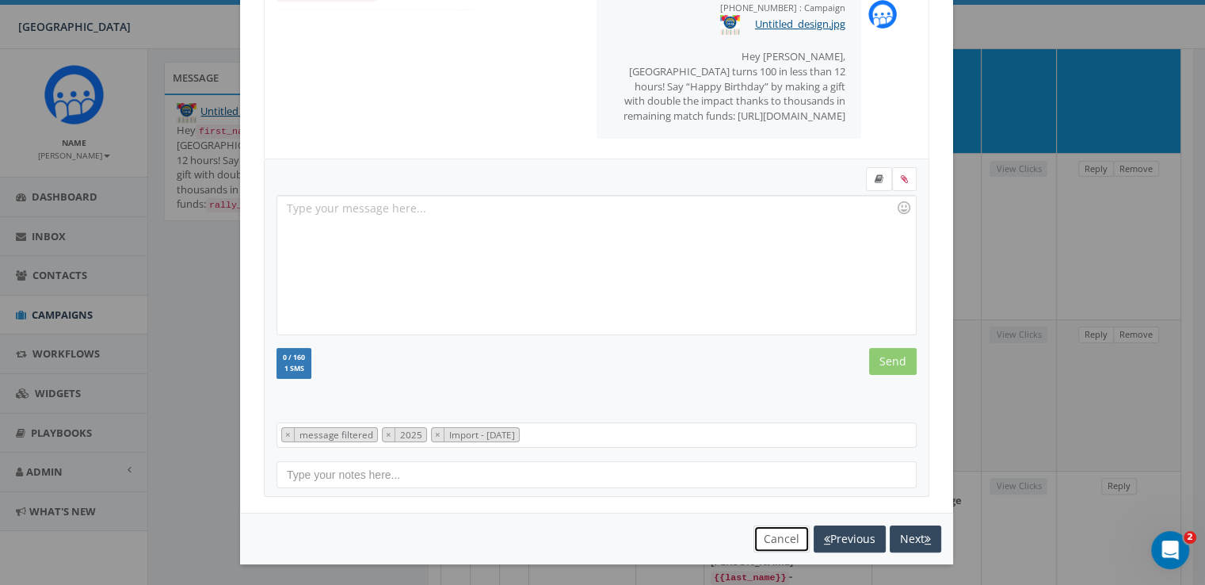
click at [761, 540] on button "Cancel" at bounding box center [781, 538] width 56 height 27
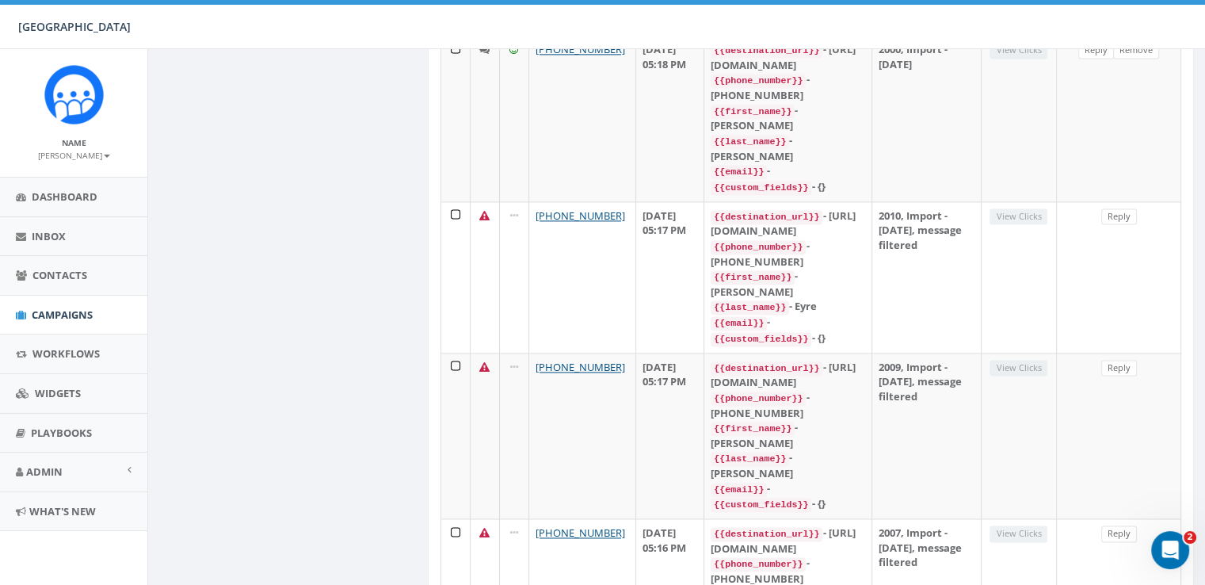
scroll to position [2214, 0]
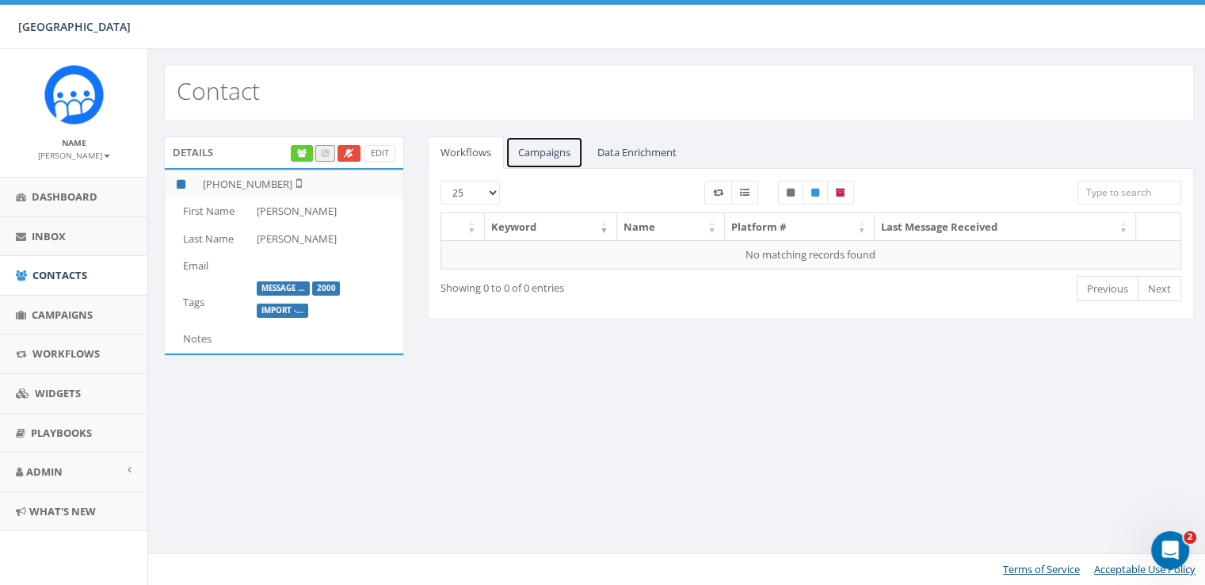
click at [551, 157] on link "Campaigns" at bounding box center [544, 152] width 78 height 32
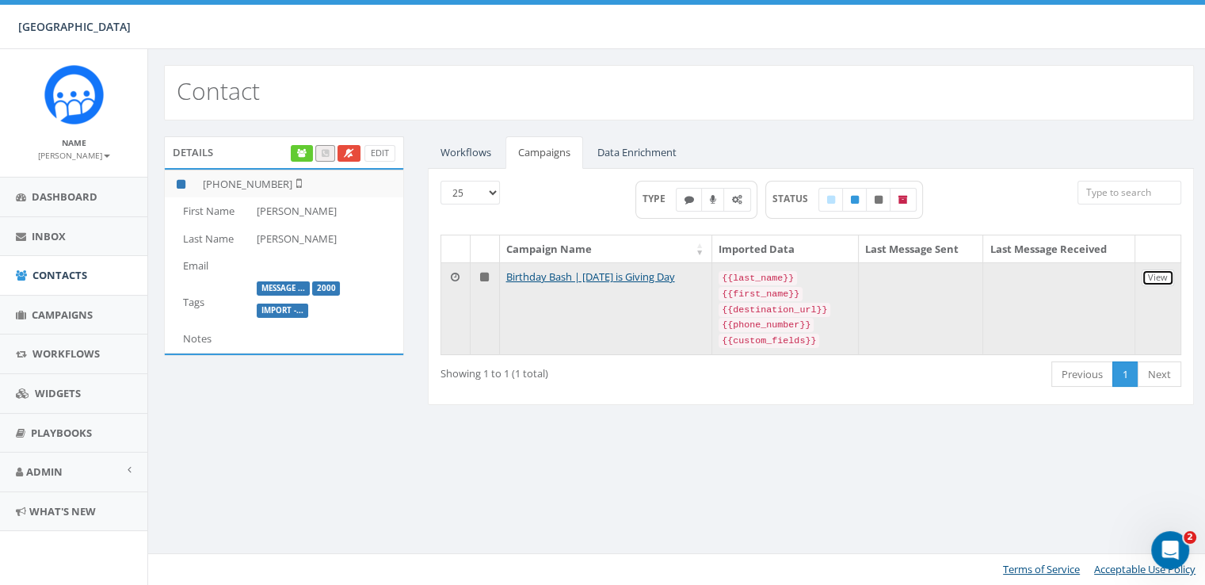
click at [1150, 280] on link "View" at bounding box center [1158, 277] width 32 height 17
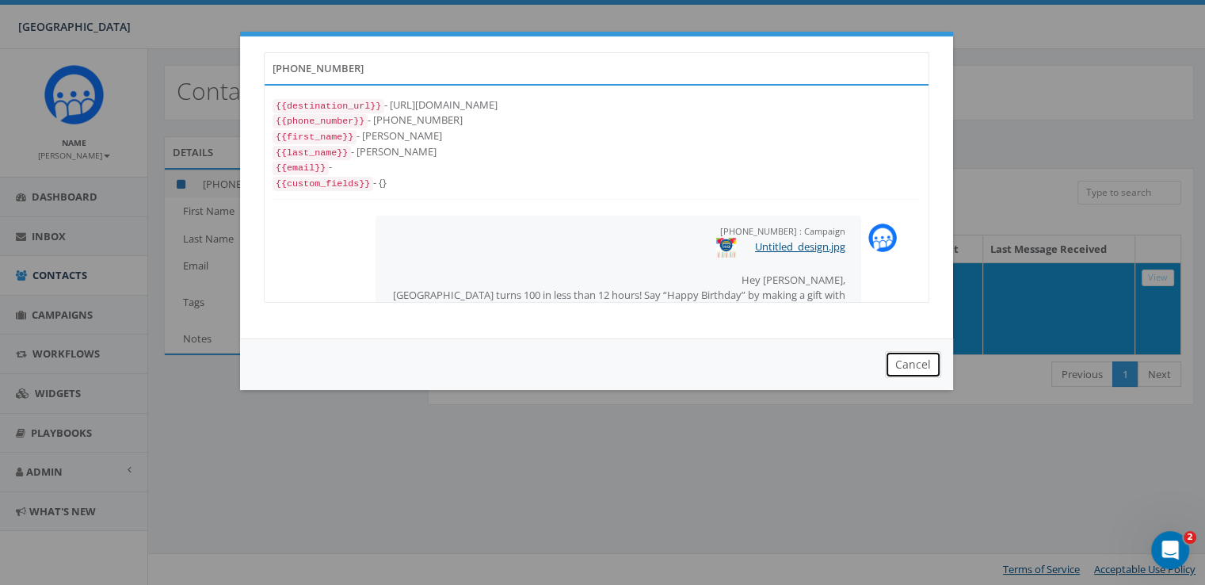
click at [923, 362] on button "Cancel" at bounding box center [913, 364] width 56 height 27
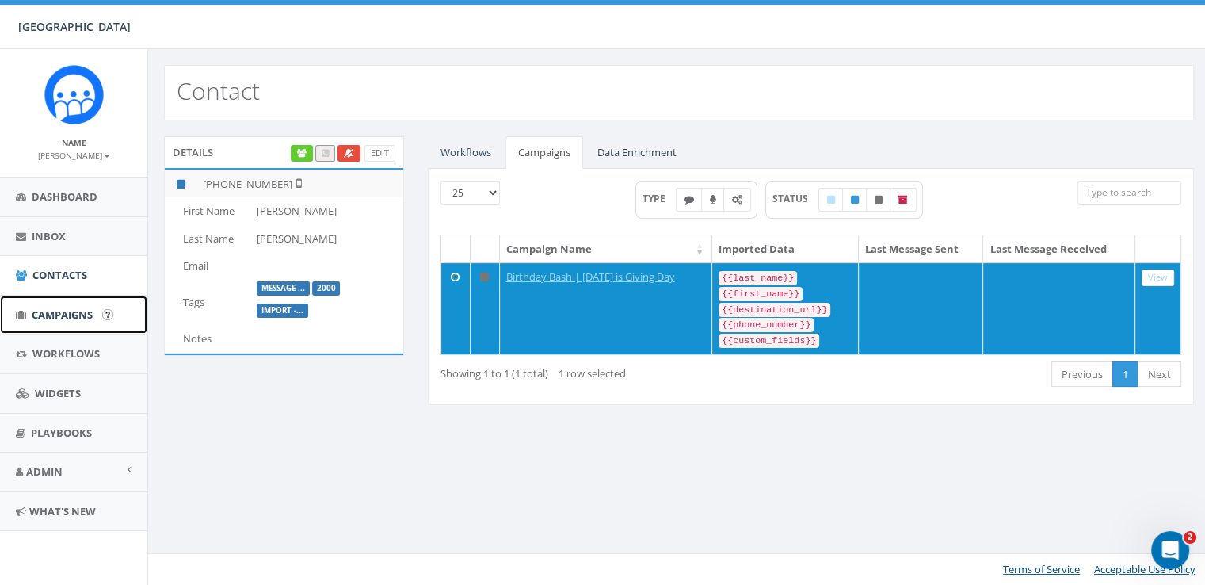
click at [48, 308] on span "Campaigns" at bounding box center [62, 314] width 61 height 14
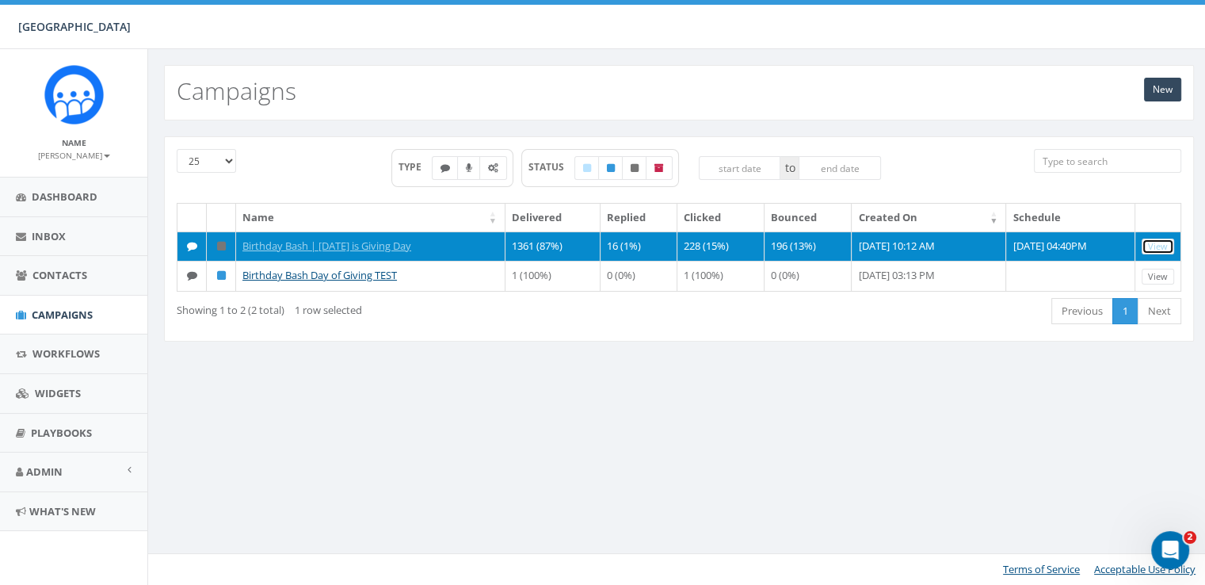
click at [1154, 246] on link "View" at bounding box center [1158, 246] width 32 height 17
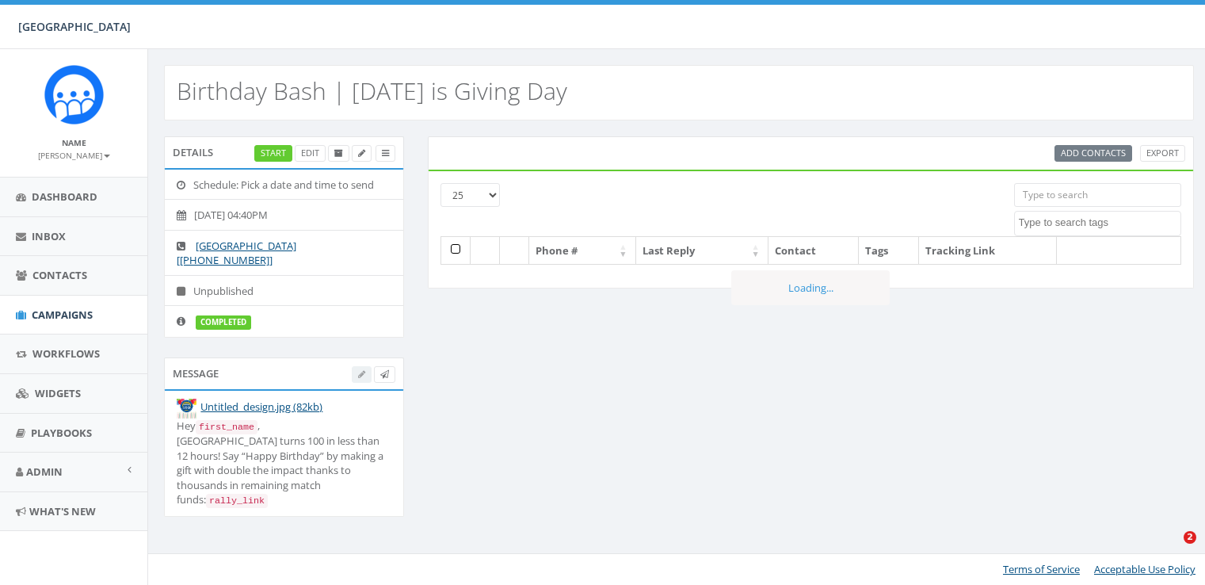
select select
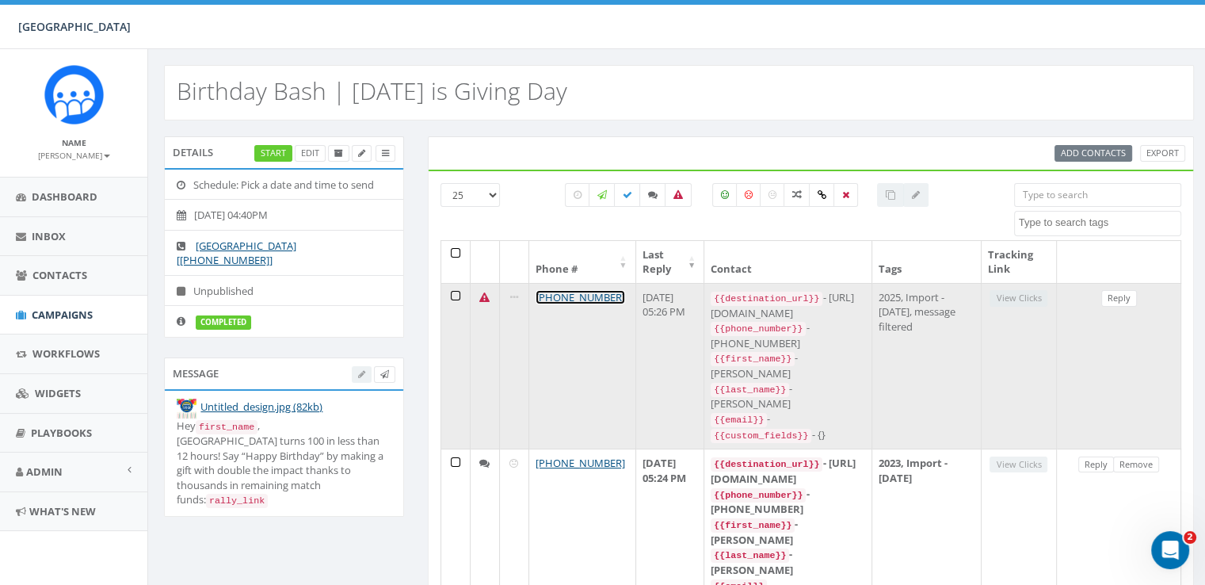
click at [601, 292] on link "[PHONE_NUMBER]" at bounding box center [581, 297] width 90 height 14
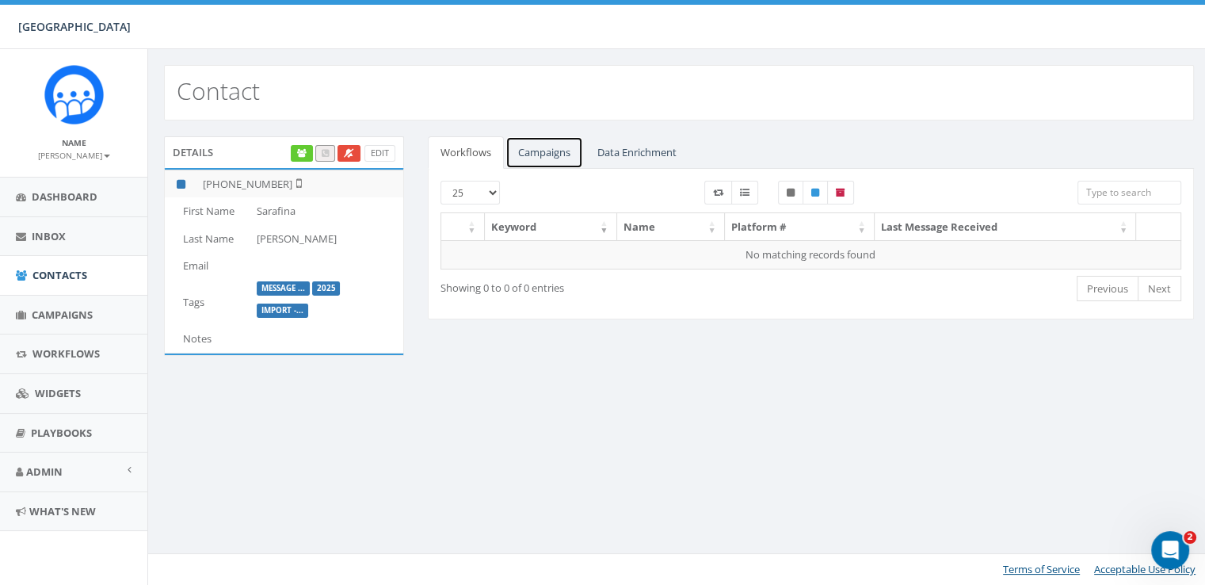
click at [555, 150] on link "Campaigns" at bounding box center [544, 152] width 78 height 32
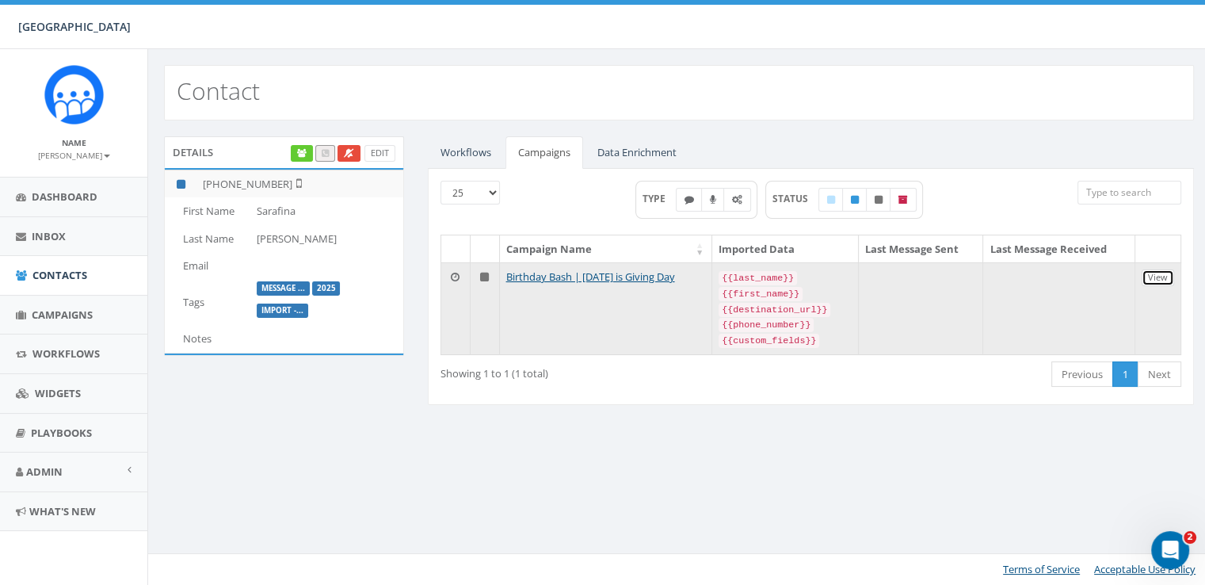
click at [1150, 276] on link "View" at bounding box center [1158, 277] width 32 height 17
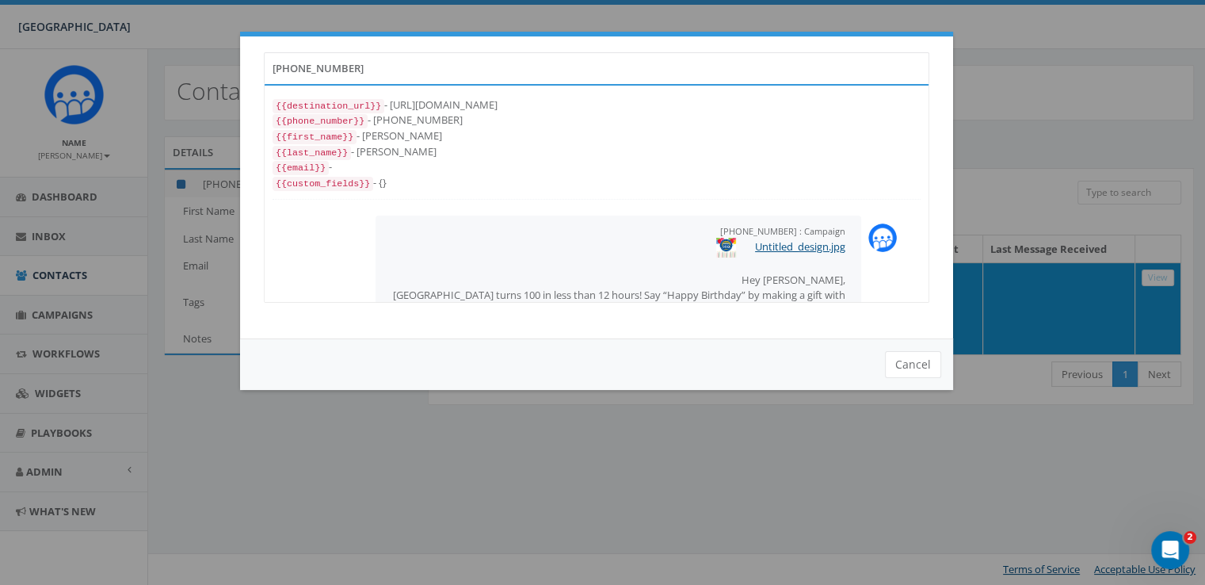
click at [915, 177] on div "{{destination_url}} - [URL][DOMAIN_NAME] {{phone_number}} - [PHONE_NUMBER] {{fi…" at bounding box center [597, 194] width 664 height 216
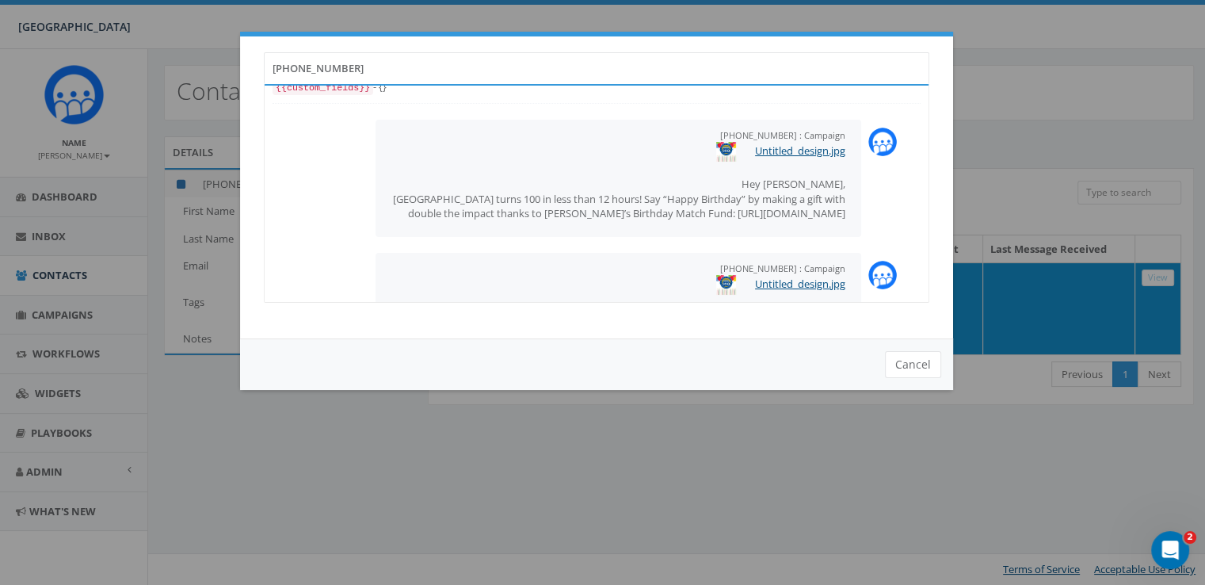
scroll to position [196, 0]
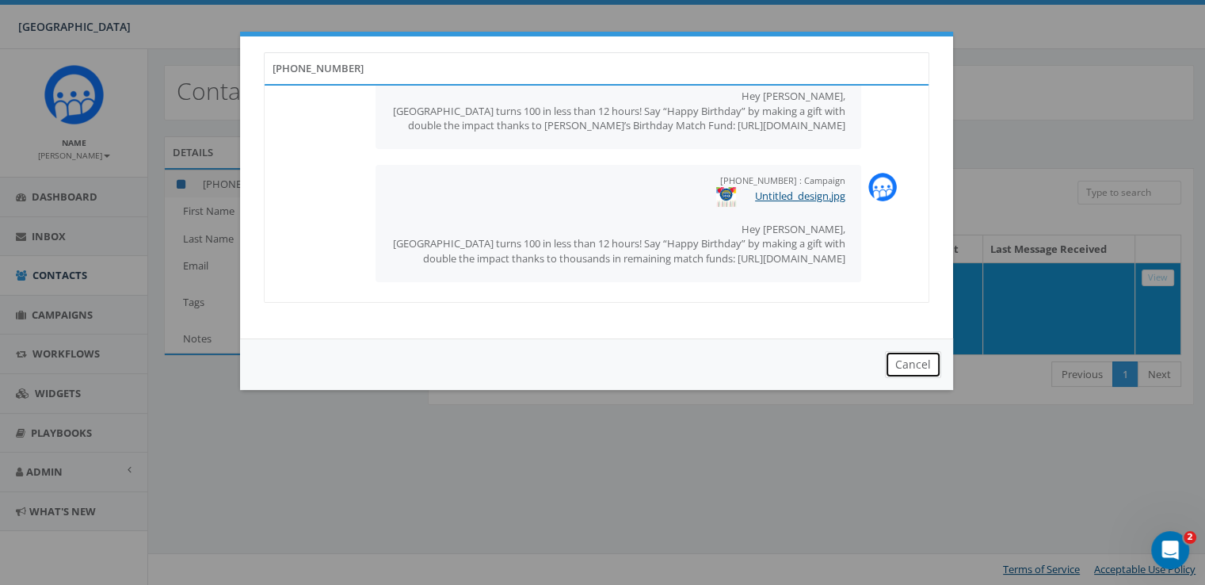
click at [915, 370] on button "Cancel" at bounding box center [913, 364] width 56 height 27
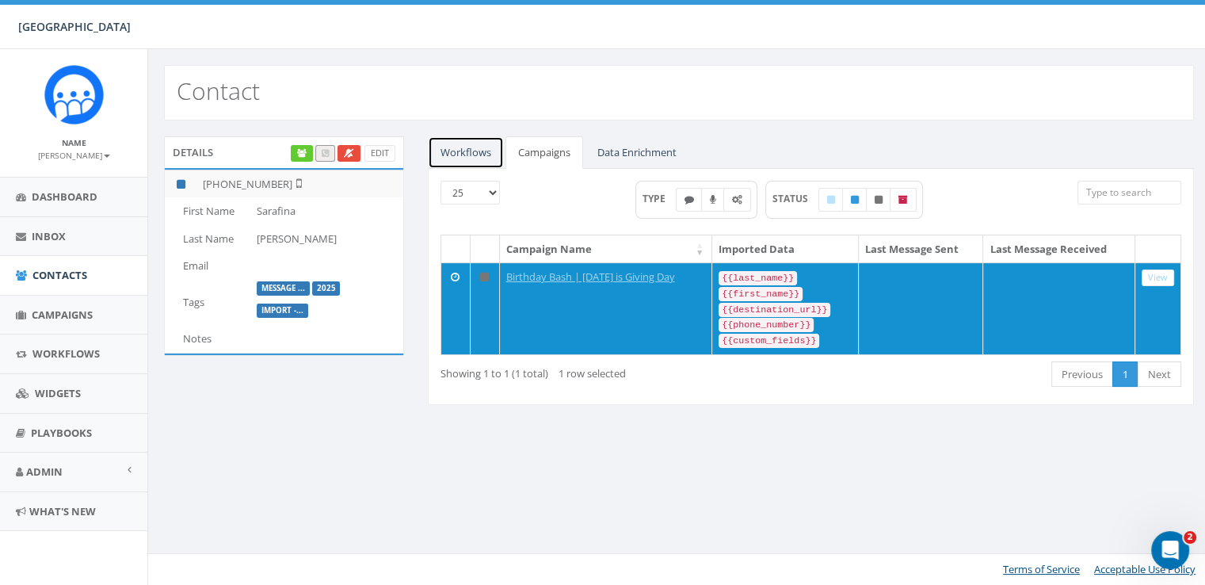
click at [485, 143] on link "Workflows" at bounding box center [466, 152] width 76 height 32
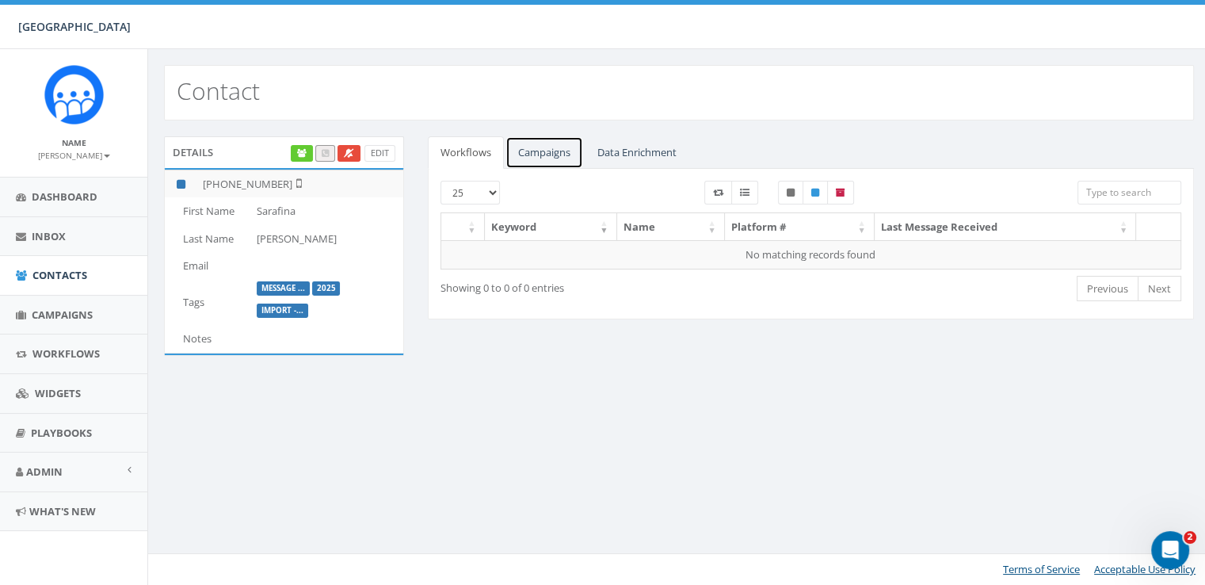
click at [530, 144] on link "Campaigns" at bounding box center [544, 152] width 78 height 32
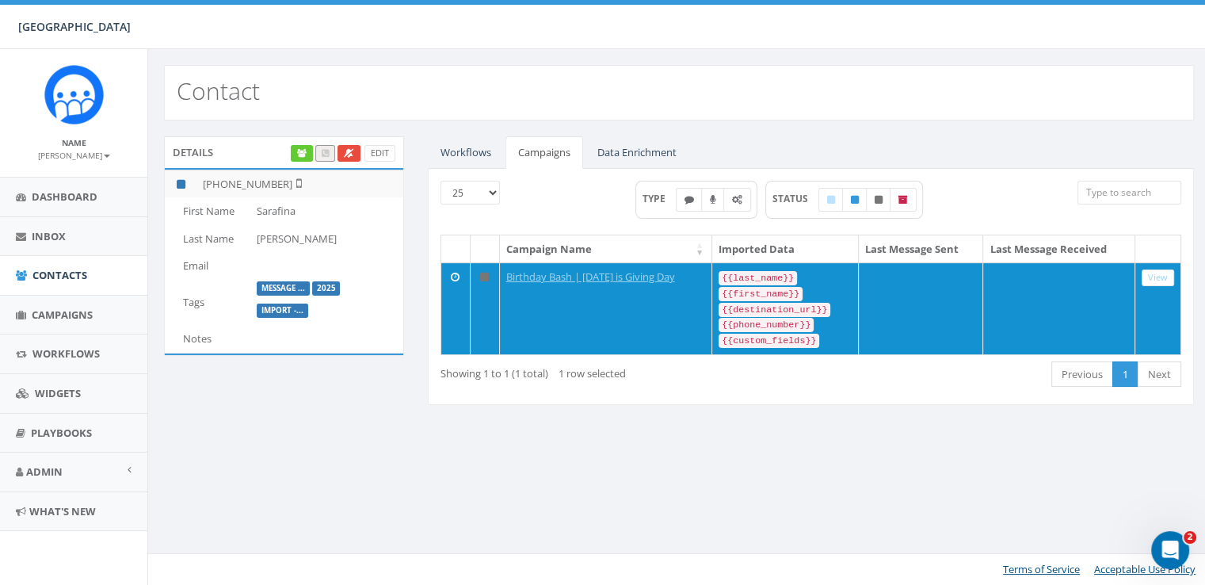
click at [1047, 422] on div "Details Edit [PHONE_NUMBER] First Name [PERSON_NAME] Last Name [PERSON_NAME] Em…" at bounding box center [679, 280] width 1062 height 320
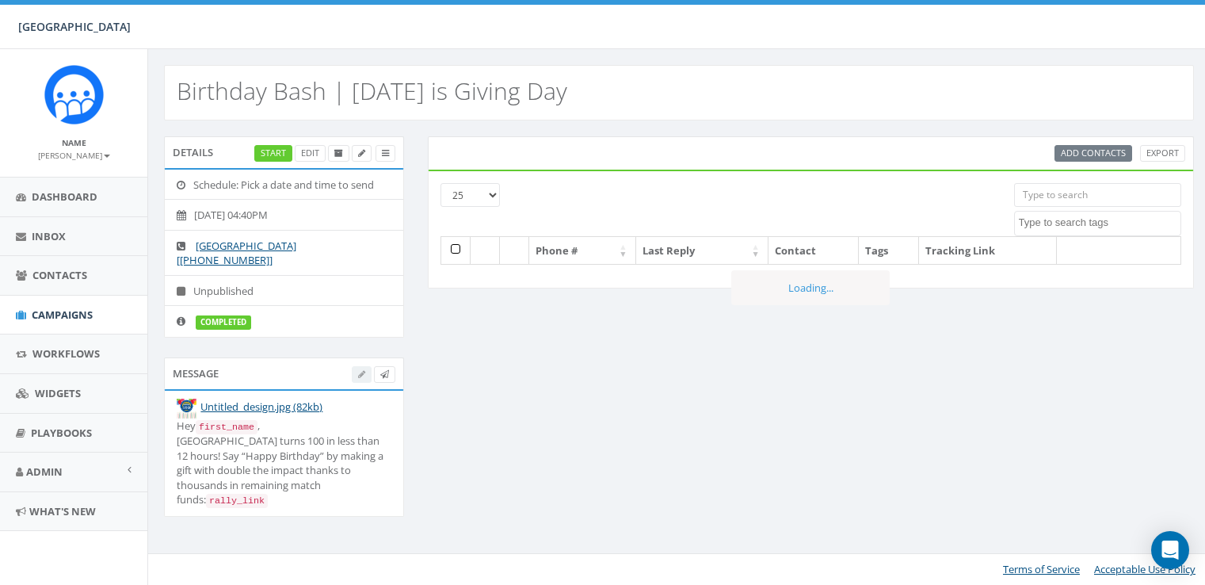
select select
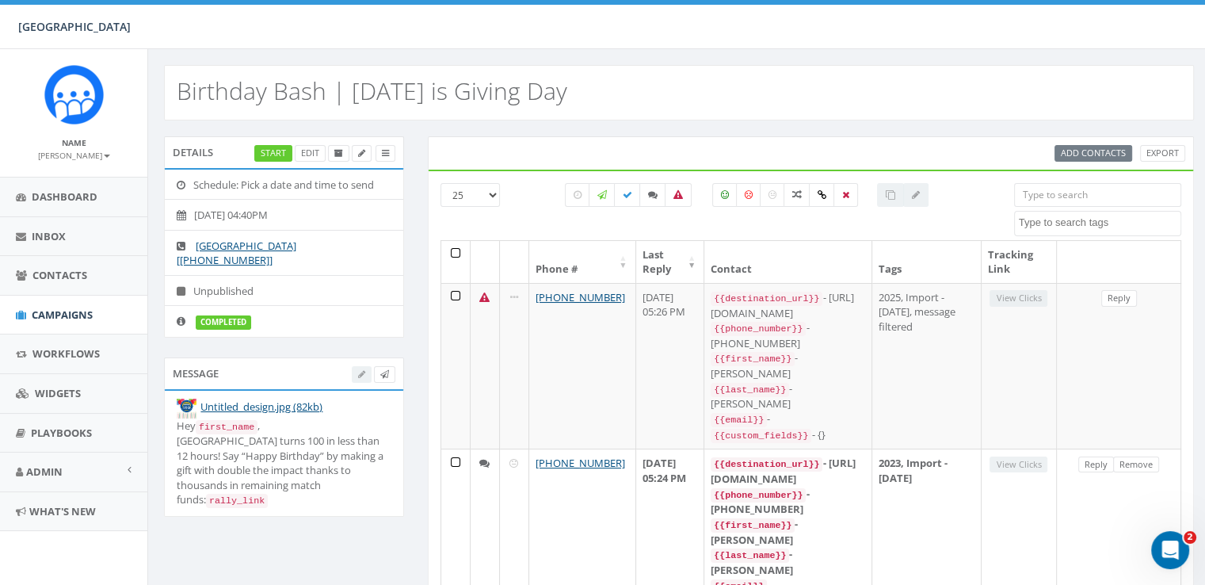
click at [696, 261] on th "Last Reply" at bounding box center [670, 262] width 69 height 42
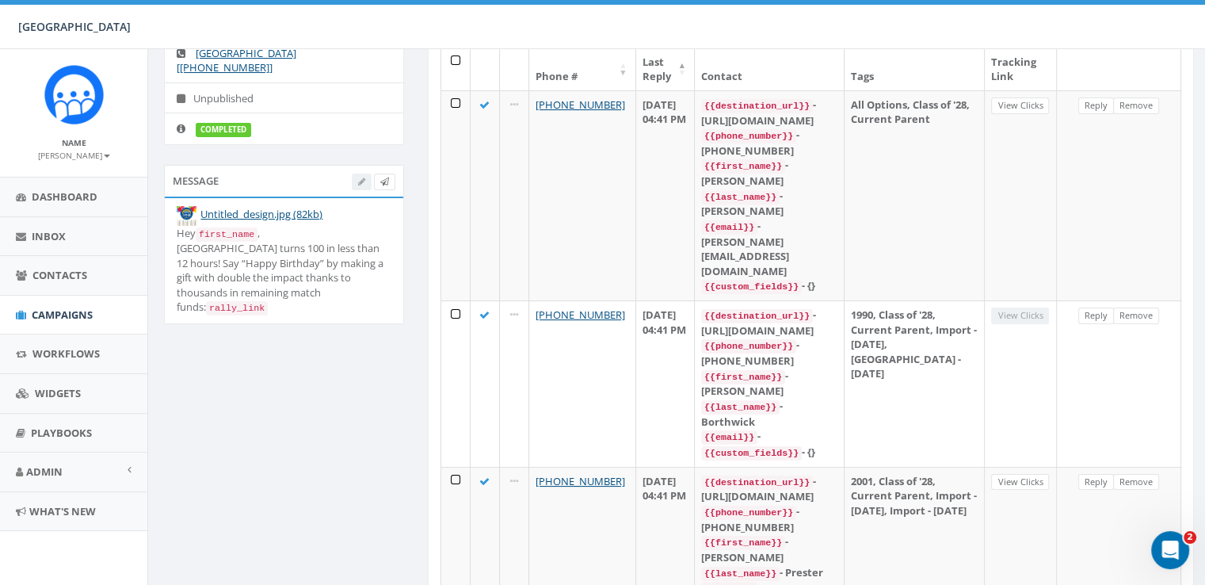
scroll to position [82, 0]
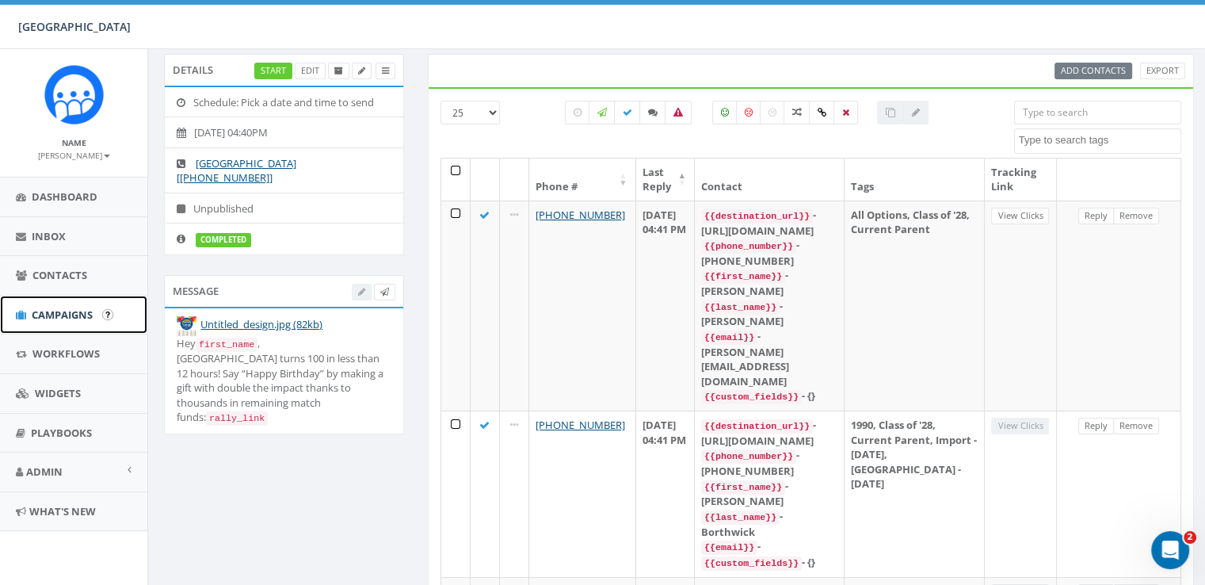
click at [17, 307] on link "Campaigns" at bounding box center [73, 315] width 147 height 39
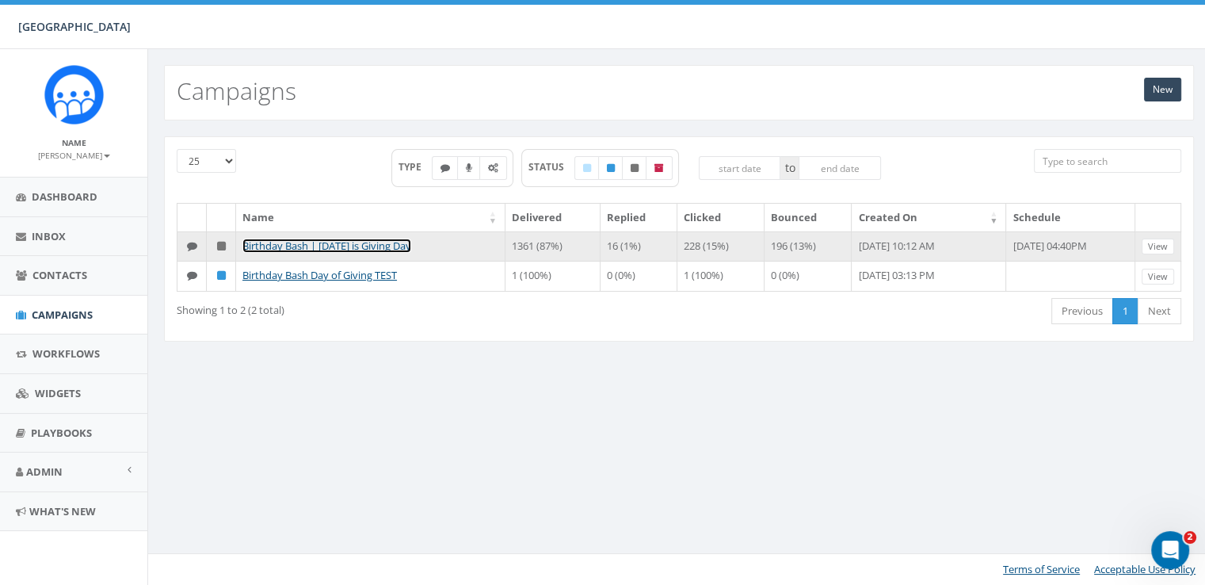
click at [372, 239] on link "Birthday Bash | [DATE] is Giving Day" at bounding box center [326, 245] width 169 height 14
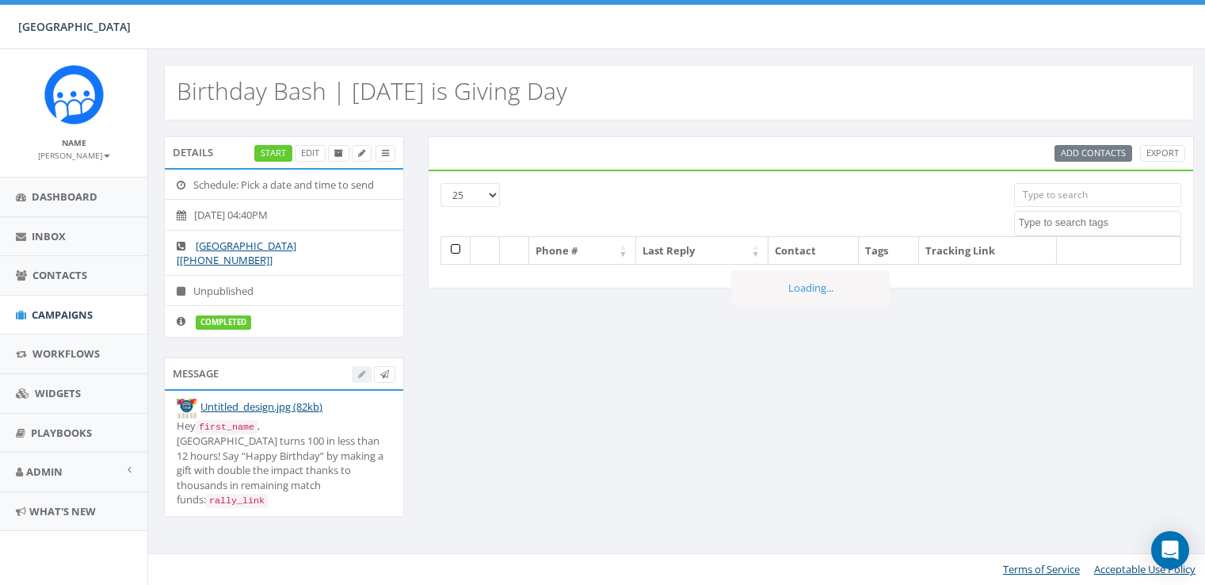
select select
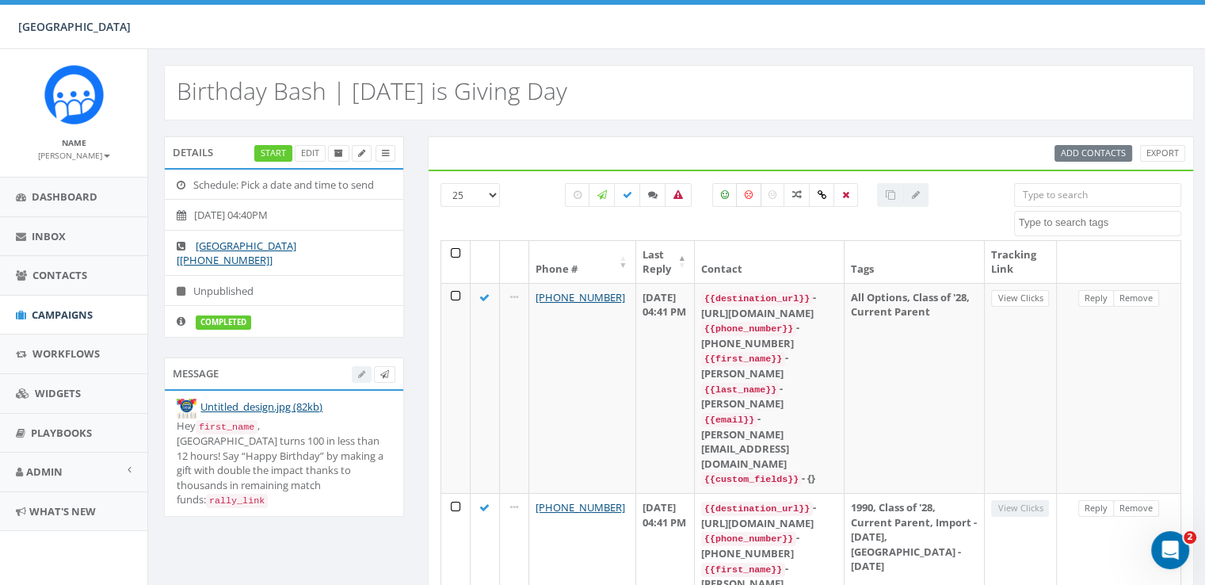
click at [745, 195] on icon at bounding box center [749, 195] width 8 height 10
checkbox input "true"
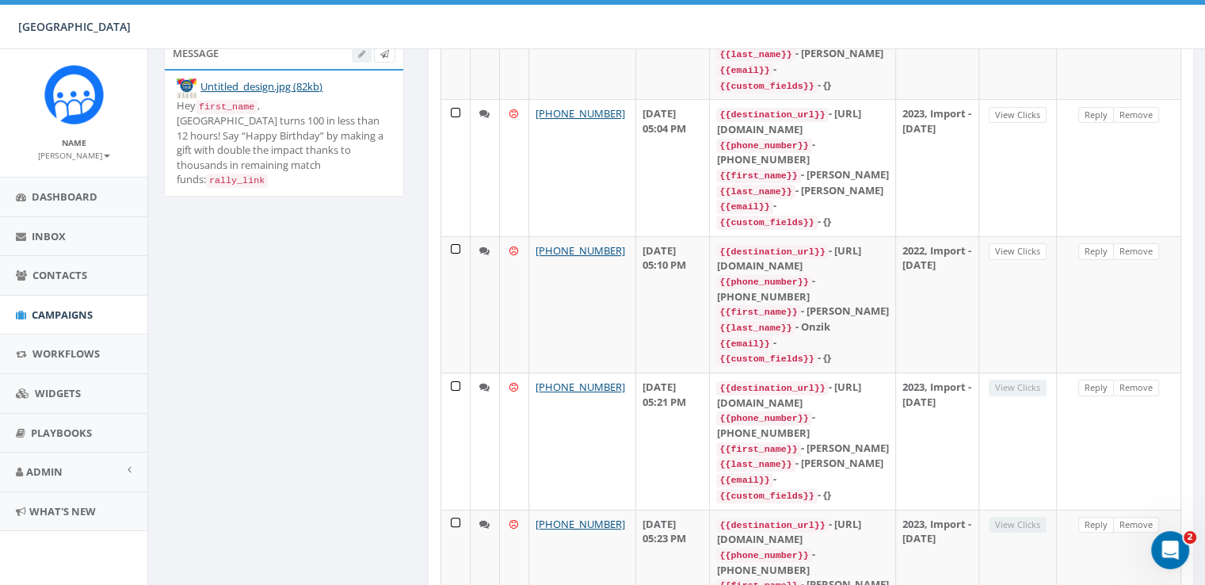
scroll to position [317, 0]
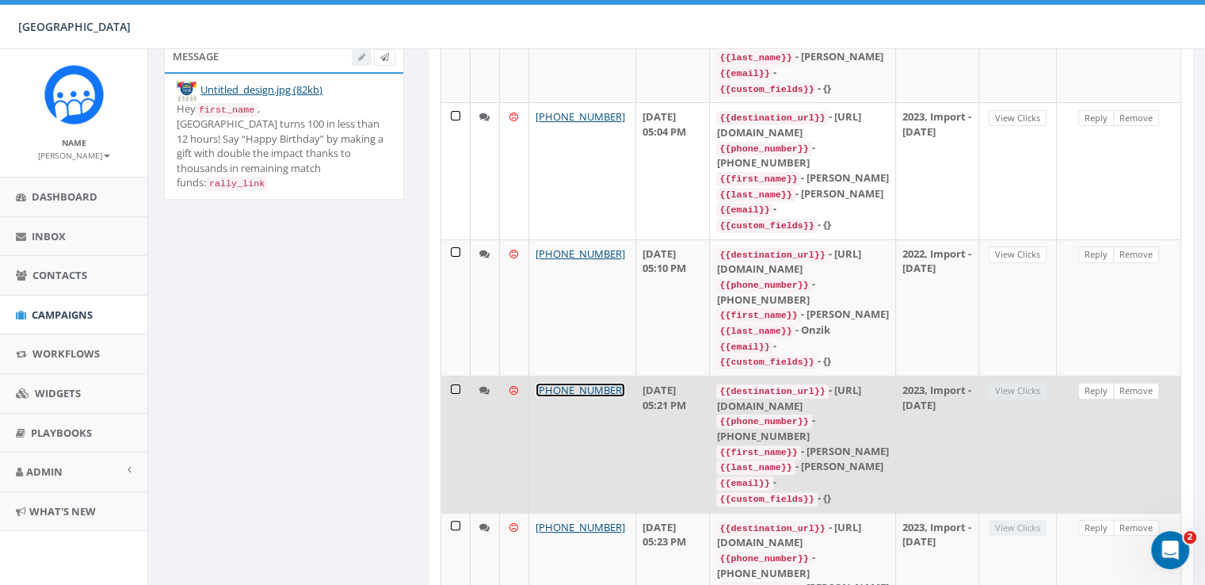
click at [573, 383] on link "[PHONE_NUMBER]" at bounding box center [581, 390] width 90 height 14
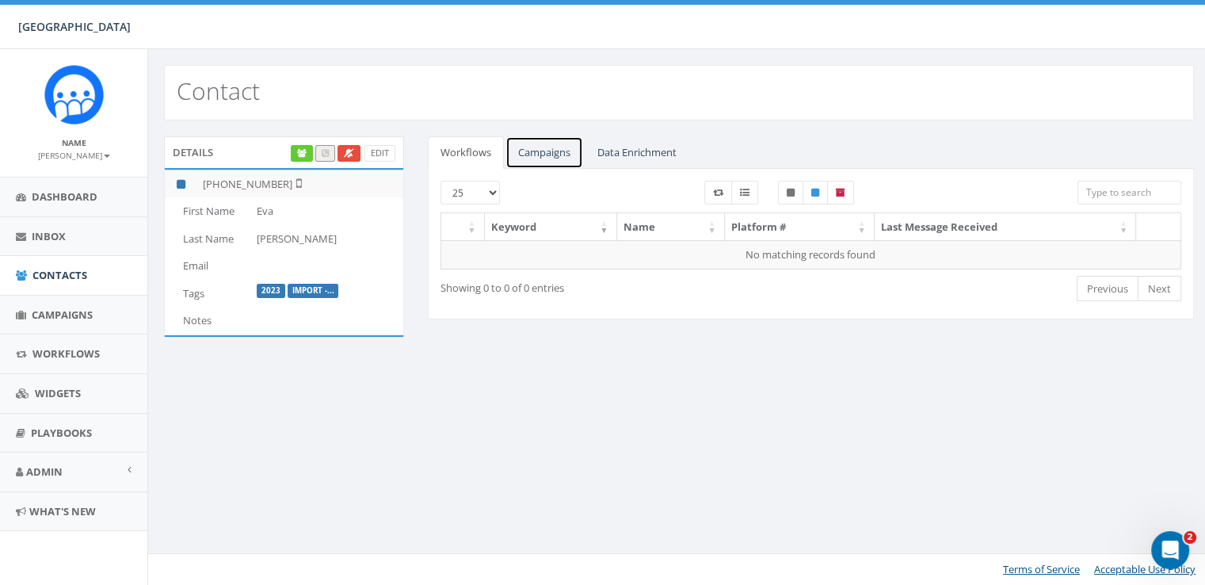
click at [557, 150] on link "Campaigns" at bounding box center [544, 152] width 78 height 32
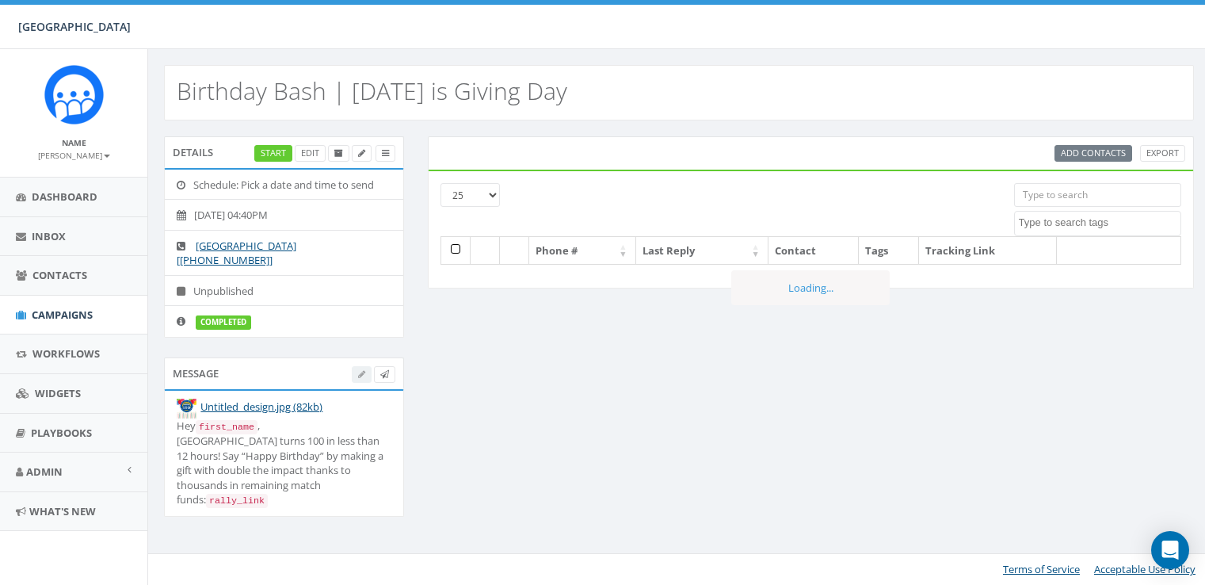
select select
